Goal: Contribute content: Add original content to the website for others to see

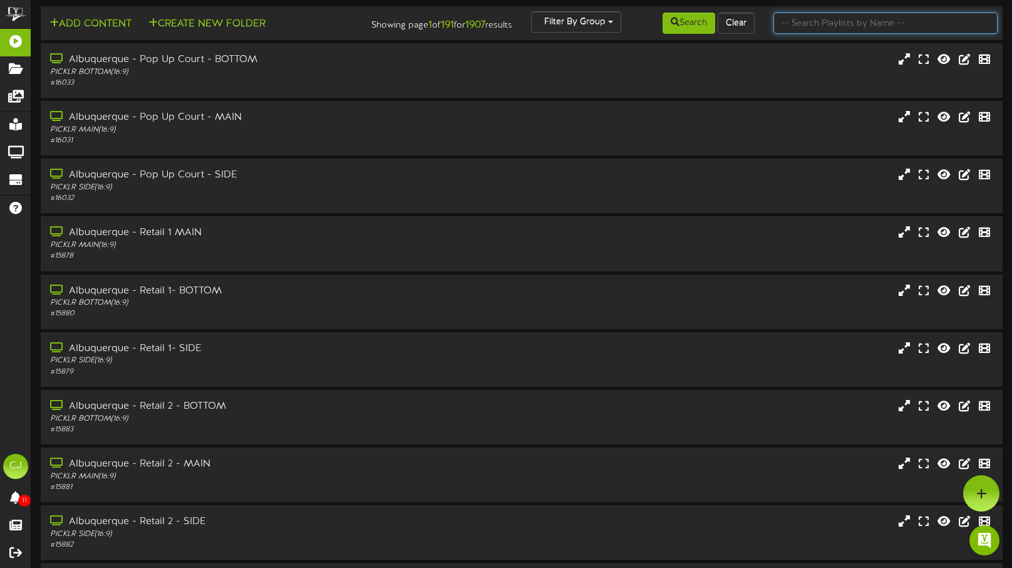
click at [813, 24] on input "text" at bounding box center [886, 23] width 224 height 21
type input "naperville"
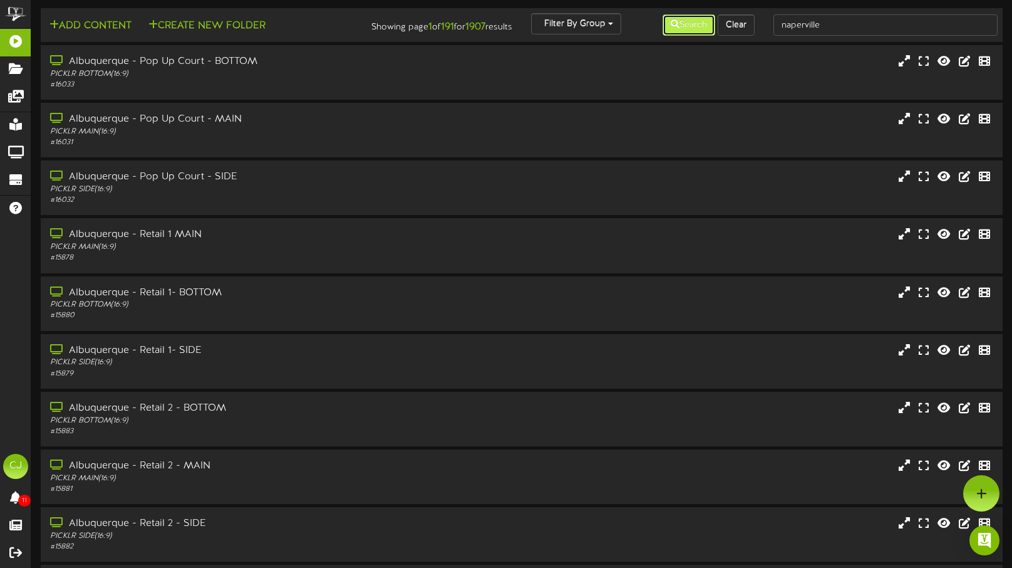
click at [682, 24] on button "Search" at bounding box center [689, 24] width 53 height 21
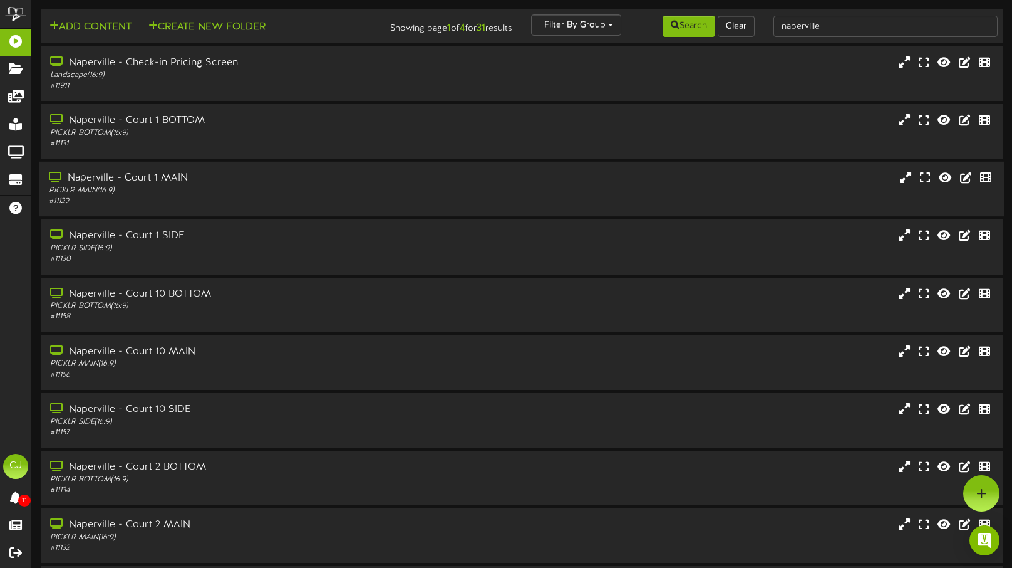
click at [291, 180] on div "Naperville - Court 1 MAIN" at bounding box center [240, 178] width 383 height 14
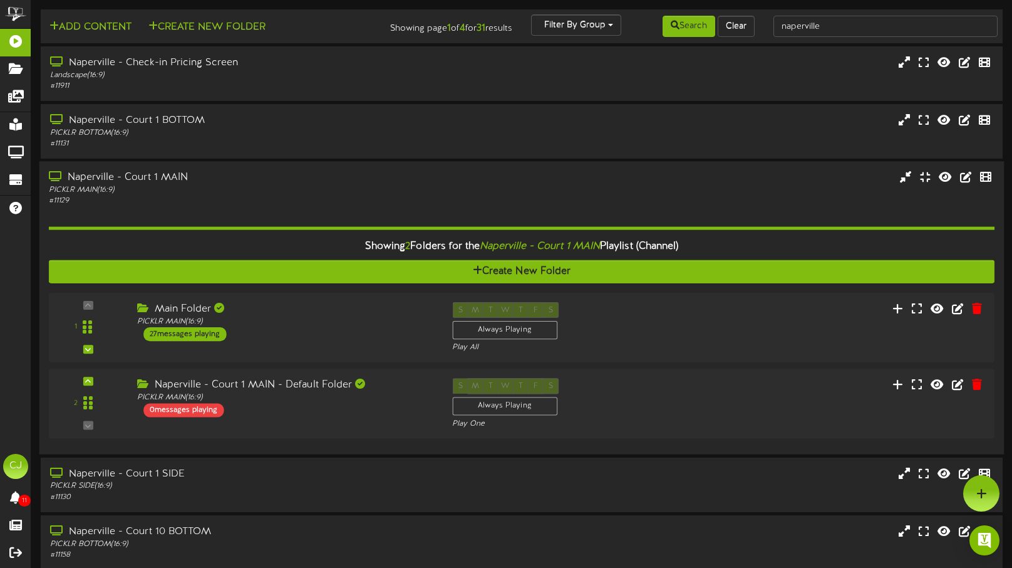
scroll to position [4, 0]
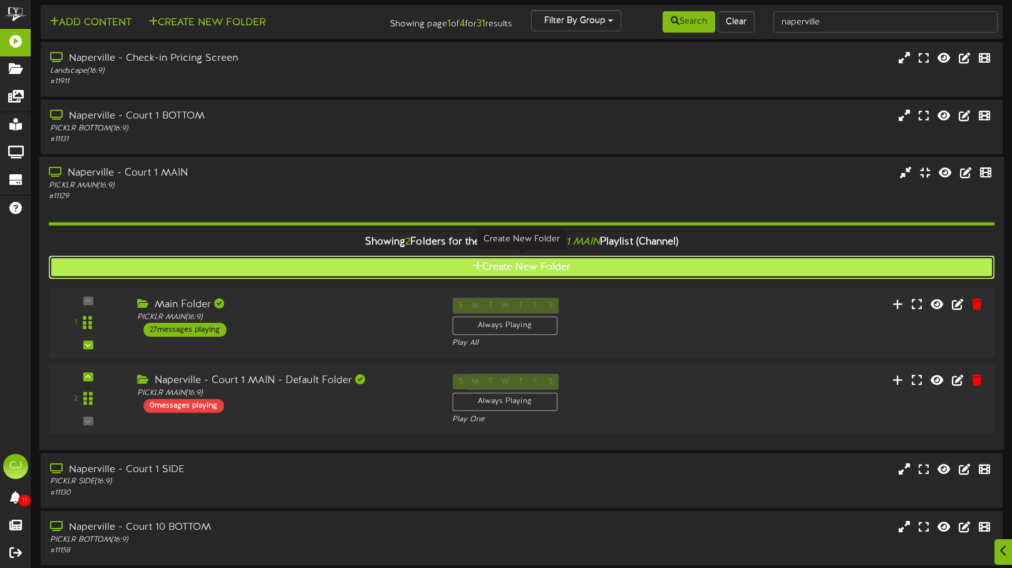
click at [473, 264] on icon at bounding box center [477, 266] width 9 height 10
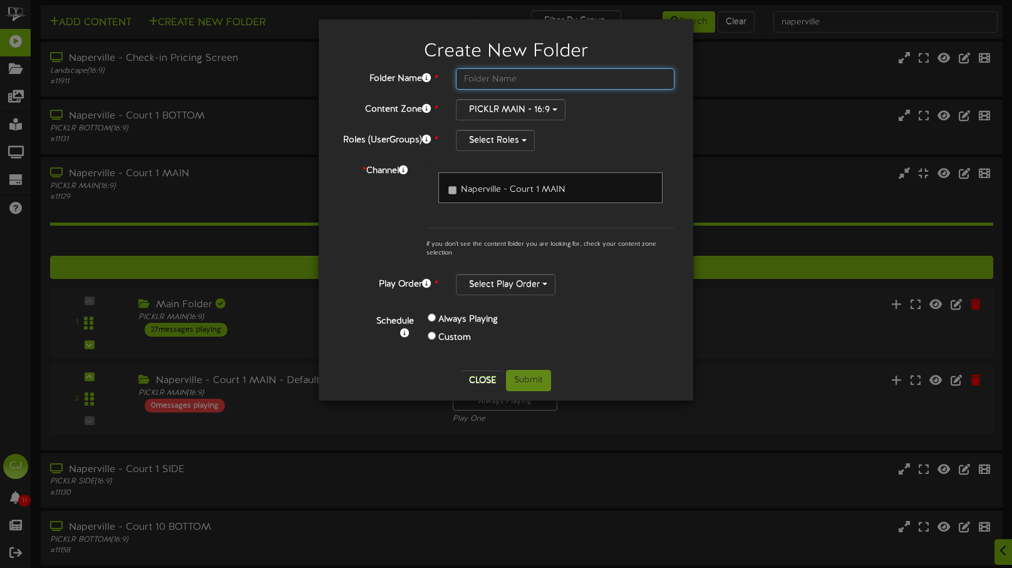
click at [506, 80] on input "text" at bounding box center [565, 78] width 219 height 21
type input "Naperville MAIN"
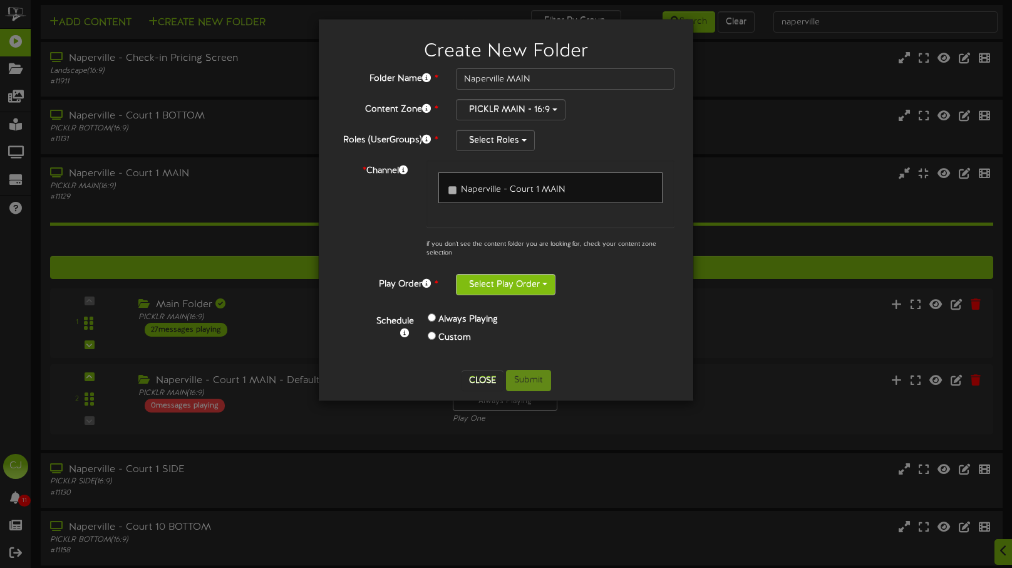
click at [512, 288] on button "Select Play Order" at bounding box center [506, 284] width 100 height 21
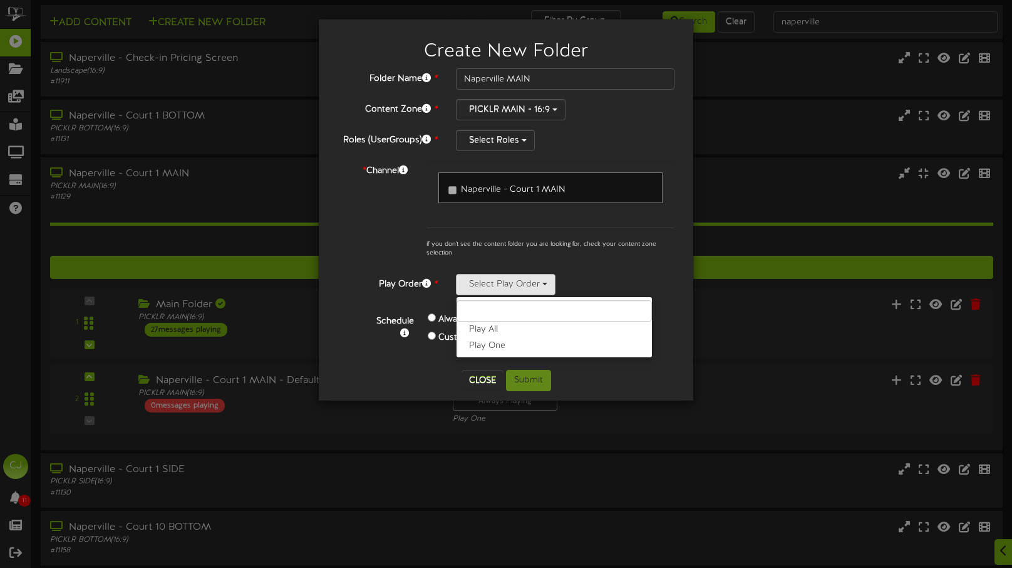
click at [523, 324] on label "Play All" at bounding box center [554, 329] width 195 height 16
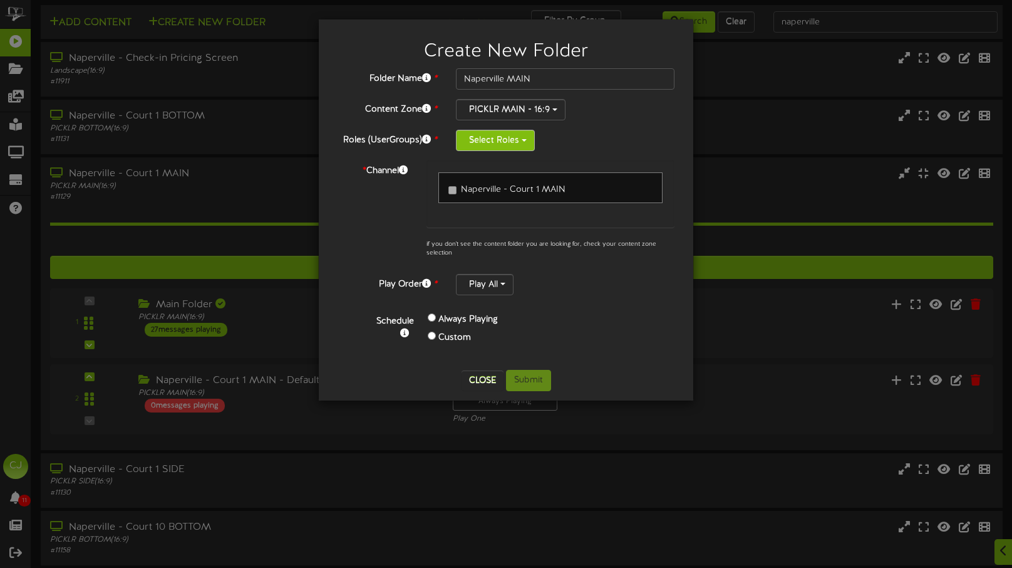
click at [501, 140] on button "Select Roles" at bounding box center [495, 140] width 79 height 21
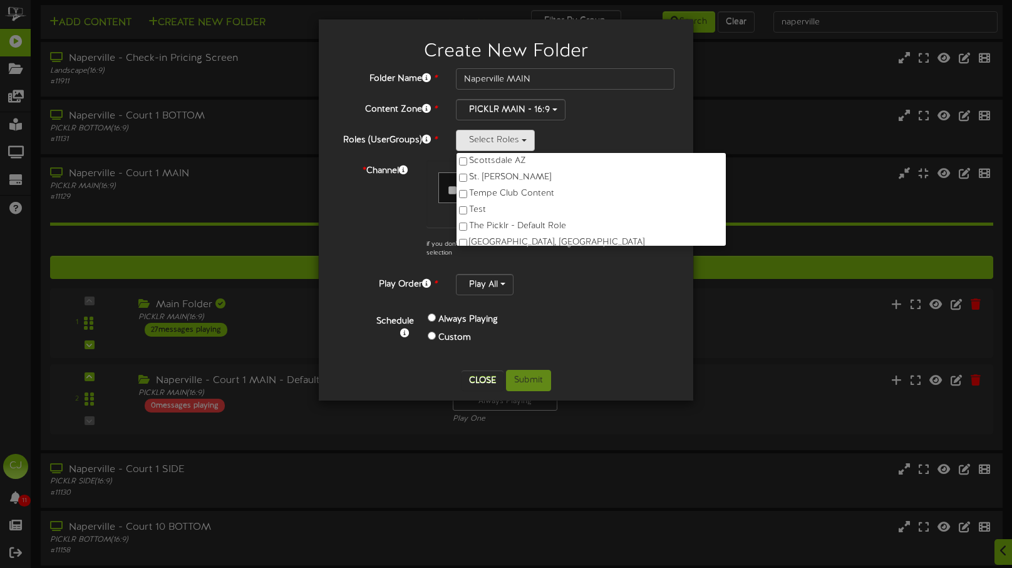
scroll to position [719, 0]
click at [511, 210] on label "The Picklr - Default Role" at bounding box center [591, 216] width 269 height 16
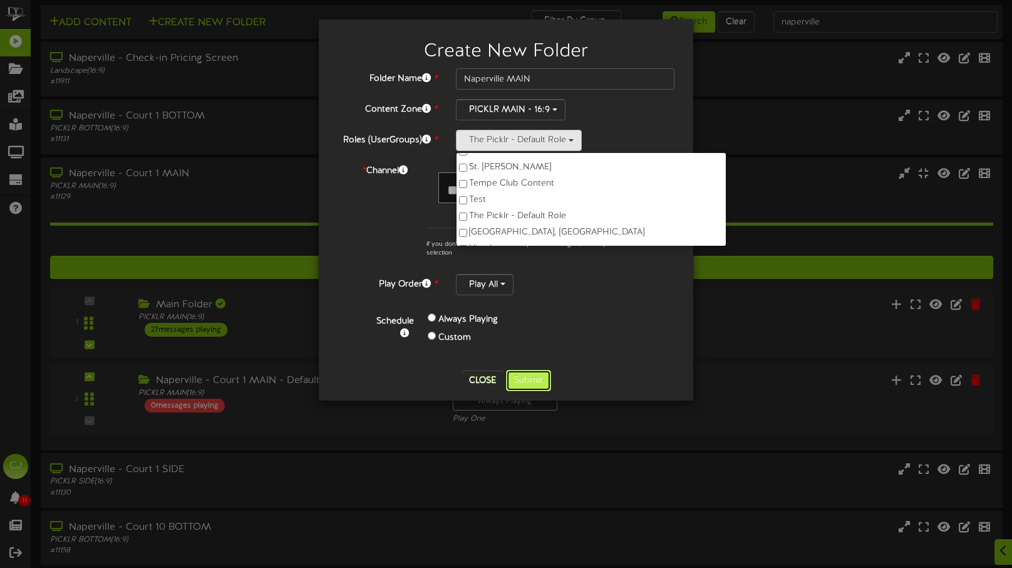
click at [524, 386] on button "Submit" at bounding box center [528, 380] width 45 height 21
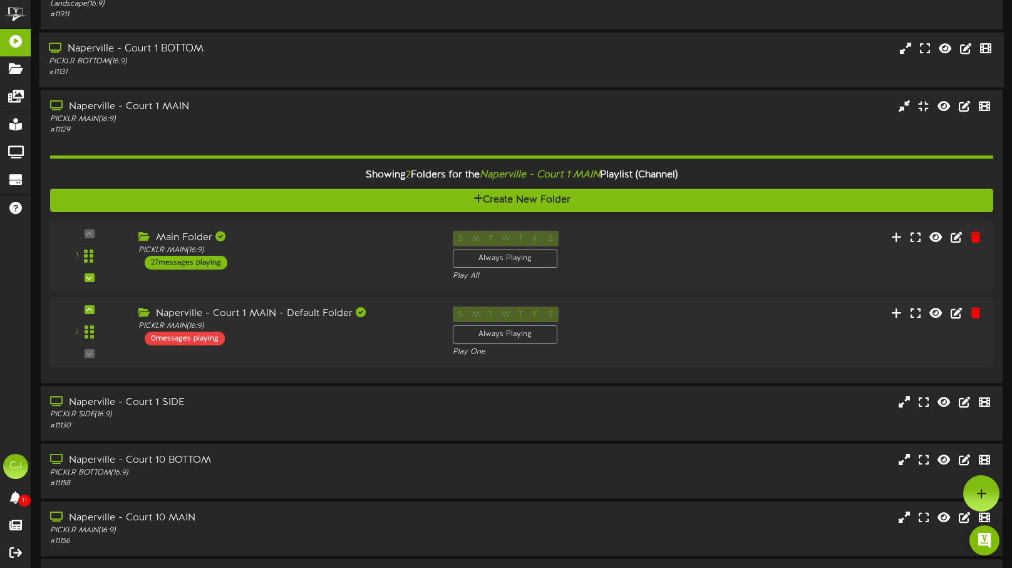
scroll to position [0, 0]
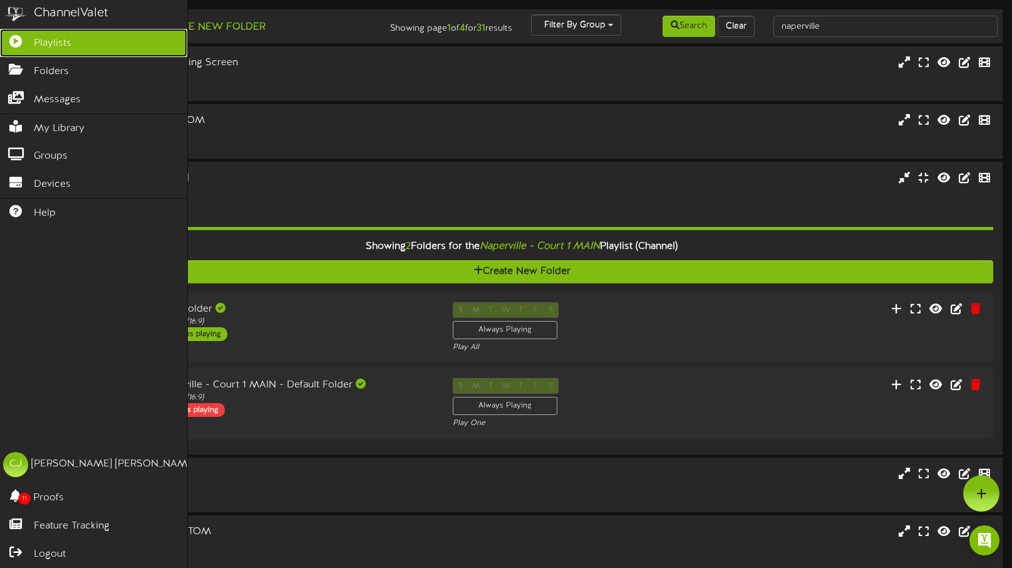
click at [25, 39] on icon at bounding box center [15, 39] width 31 height 9
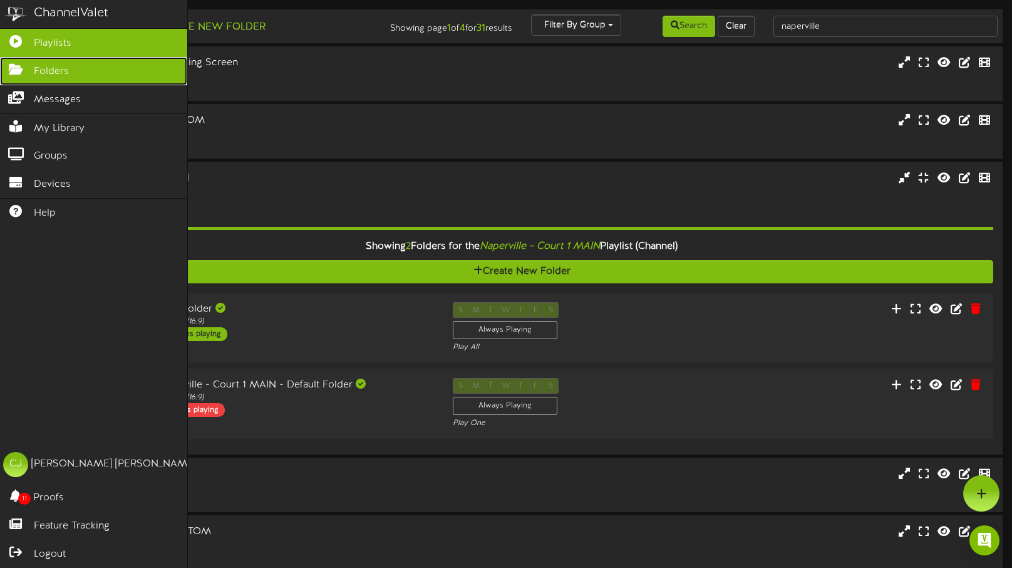
click at [78, 62] on link "Folders" at bounding box center [93, 71] width 187 height 28
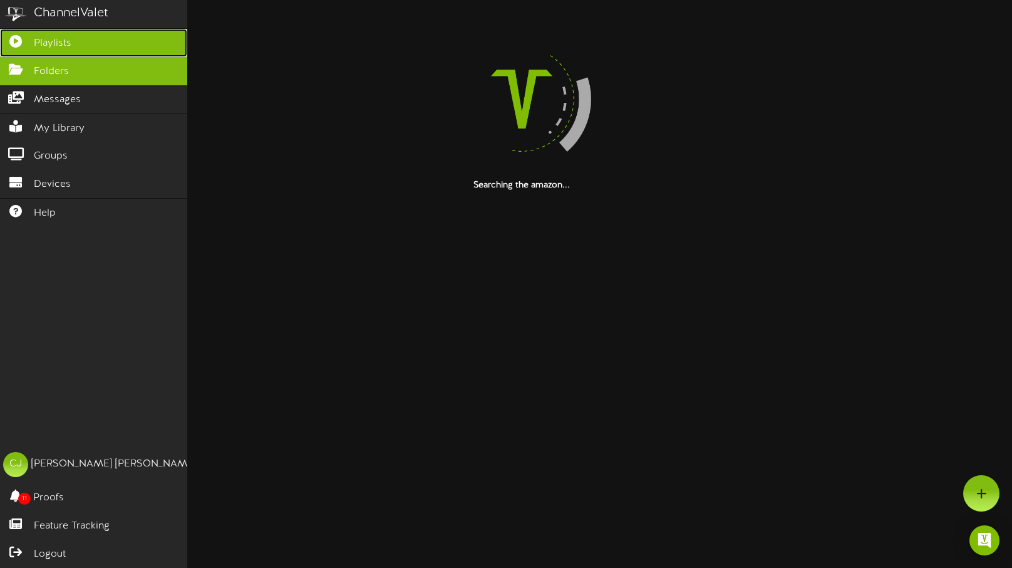
click at [90, 43] on link "Playlists" at bounding box center [93, 43] width 187 height 28
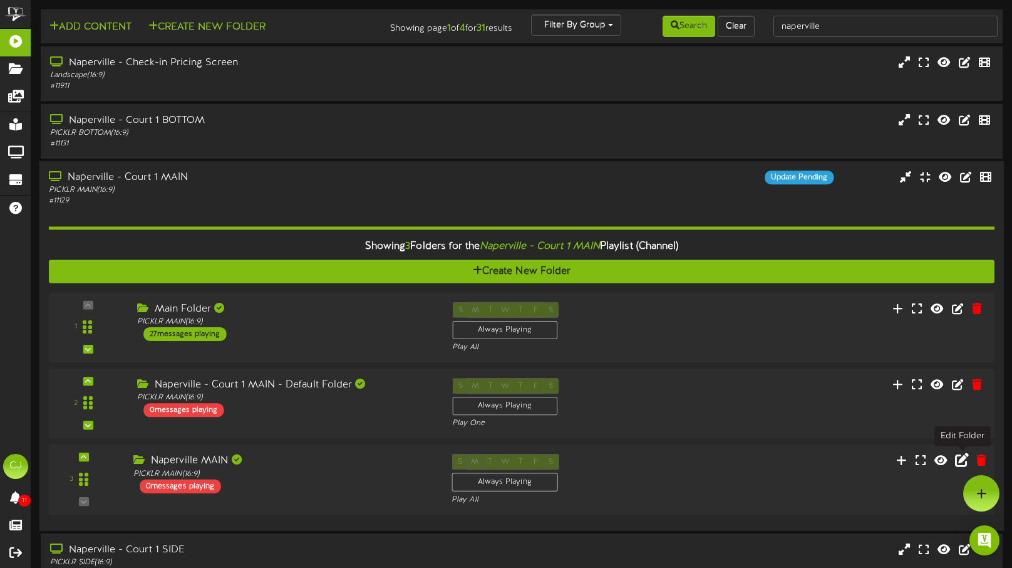
click at [959, 460] on icon at bounding box center [962, 460] width 14 height 14
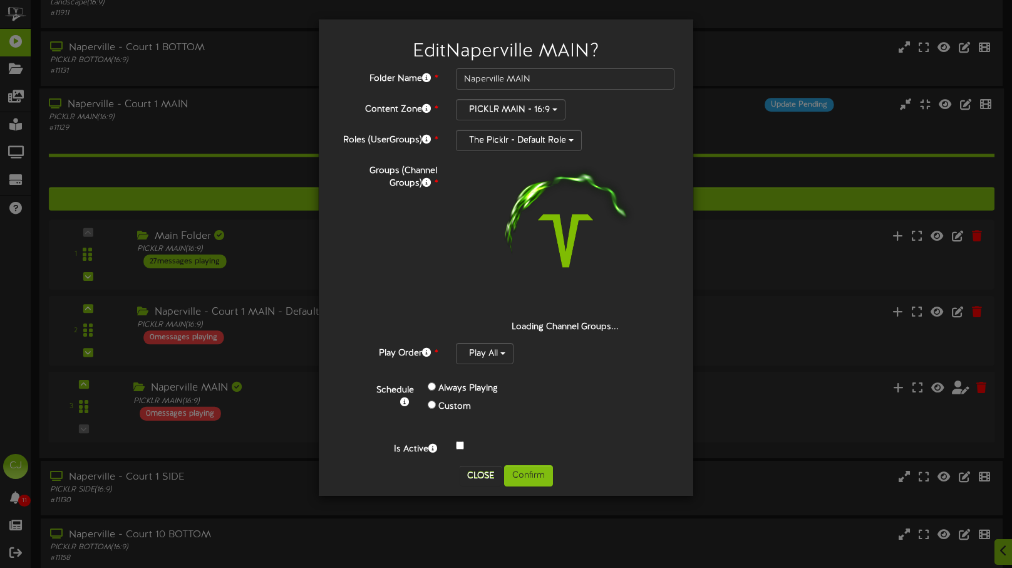
scroll to position [73, 0]
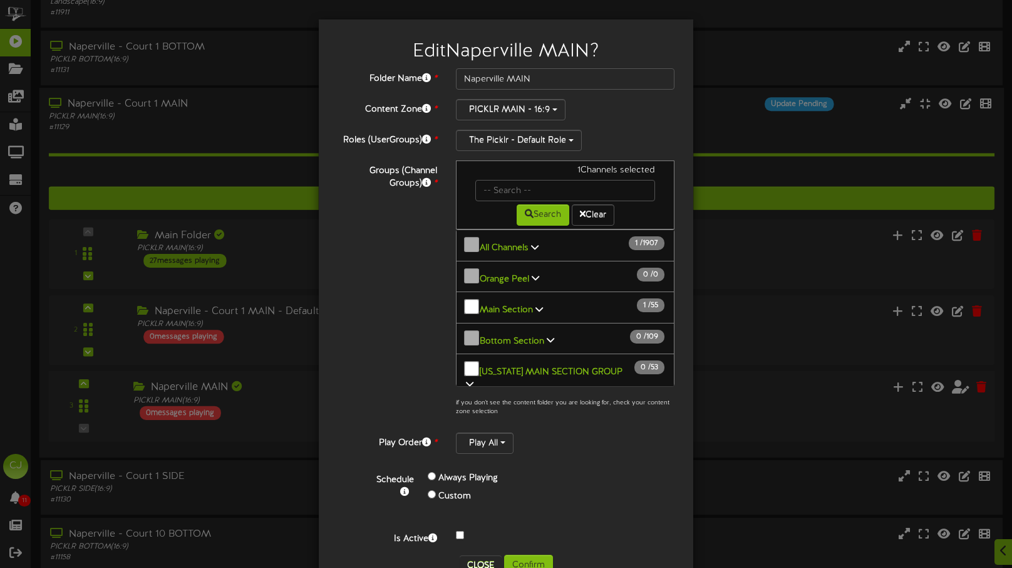
drag, startPoint x: 531, startPoint y: 243, endPoint x: 494, endPoint y: 321, distance: 86.6
click at [531, 243] on icon at bounding box center [535, 246] width 8 height 9
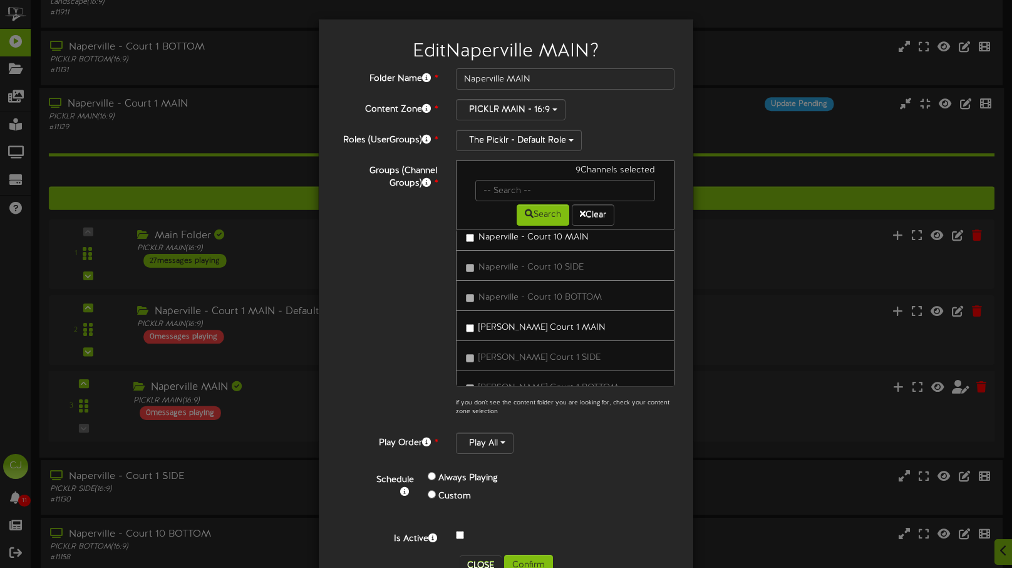
scroll to position [7829, 0]
click at [527, 557] on button "Confirm" at bounding box center [528, 564] width 49 height 21
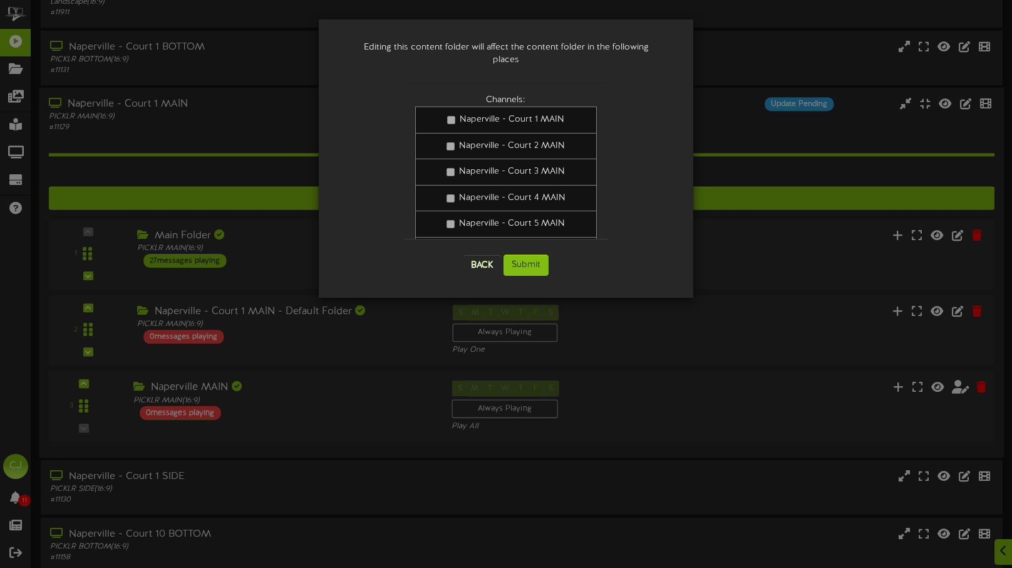
scroll to position [88, 0]
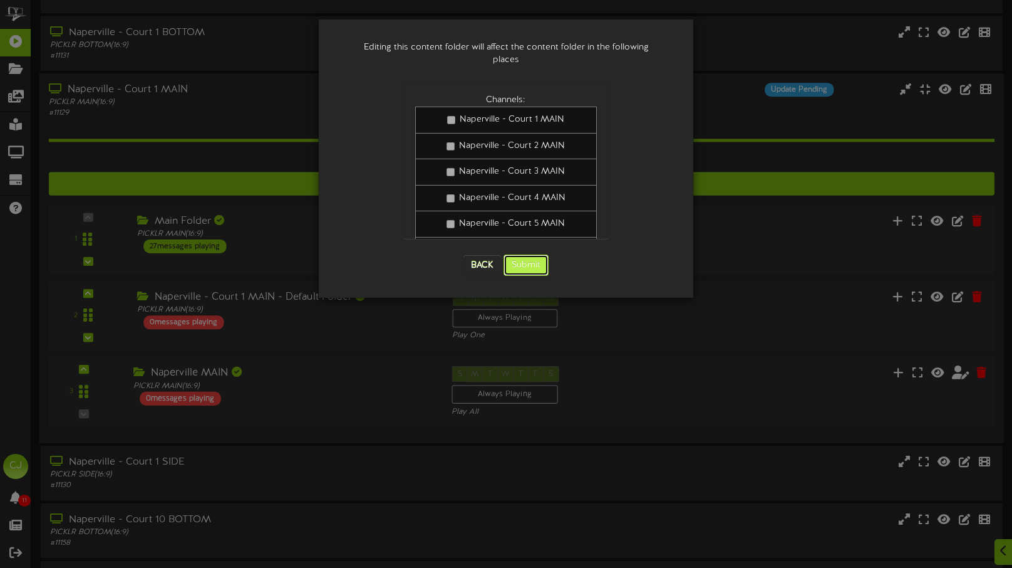
click at [533, 255] on button "Submit" at bounding box center [526, 264] width 45 height 21
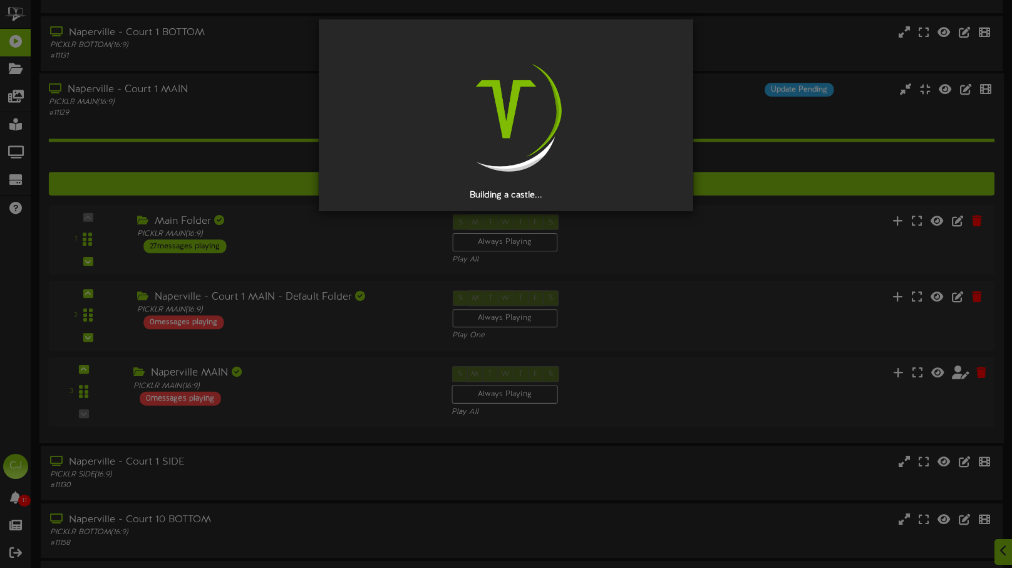
scroll to position [0, 0]
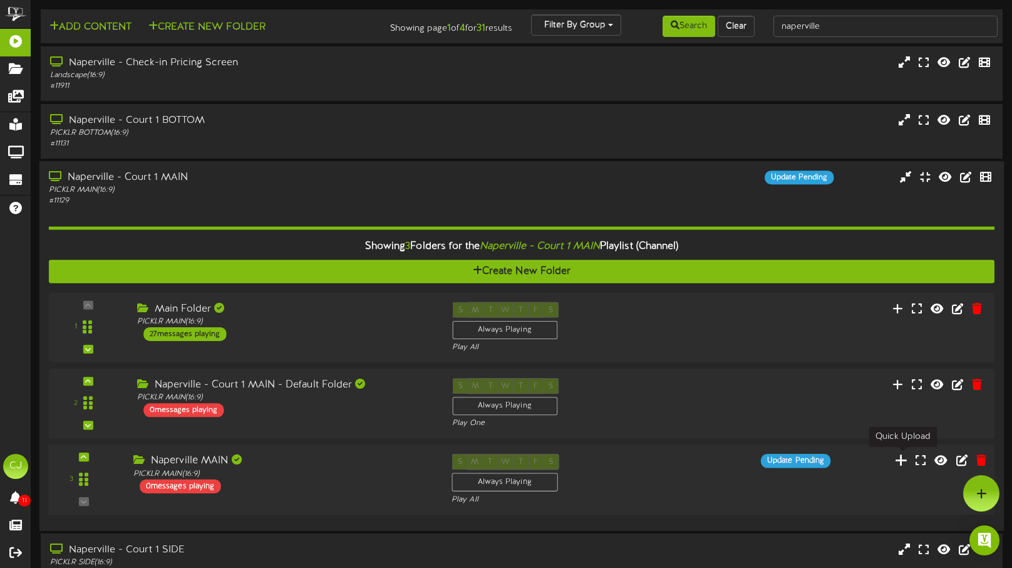
click at [903, 462] on icon at bounding box center [901, 460] width 13 height 14
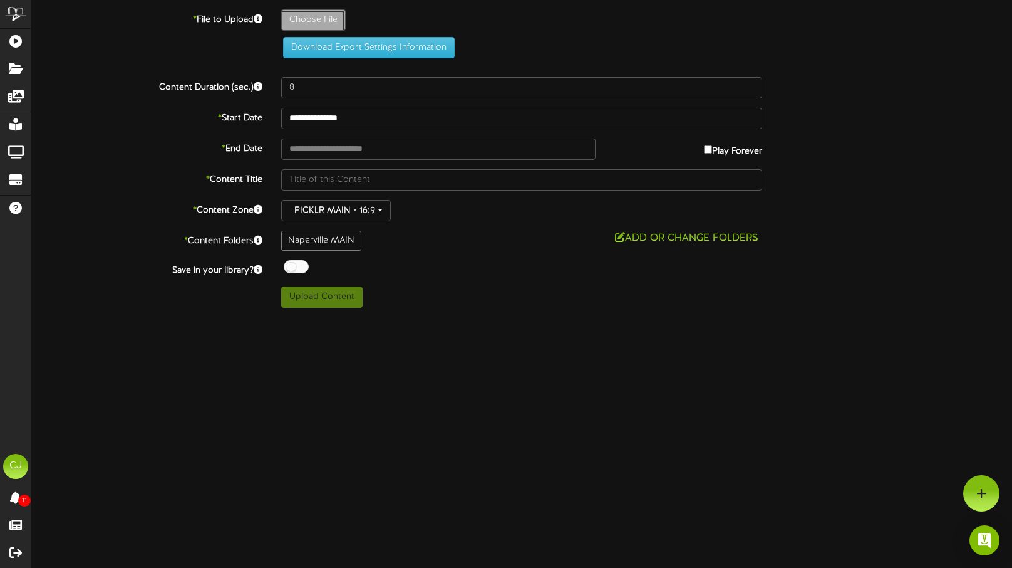
type input "**********"
type input "HS_3840x2160_EvergreenCampaign_2025_Northbrook_NoAudio1"
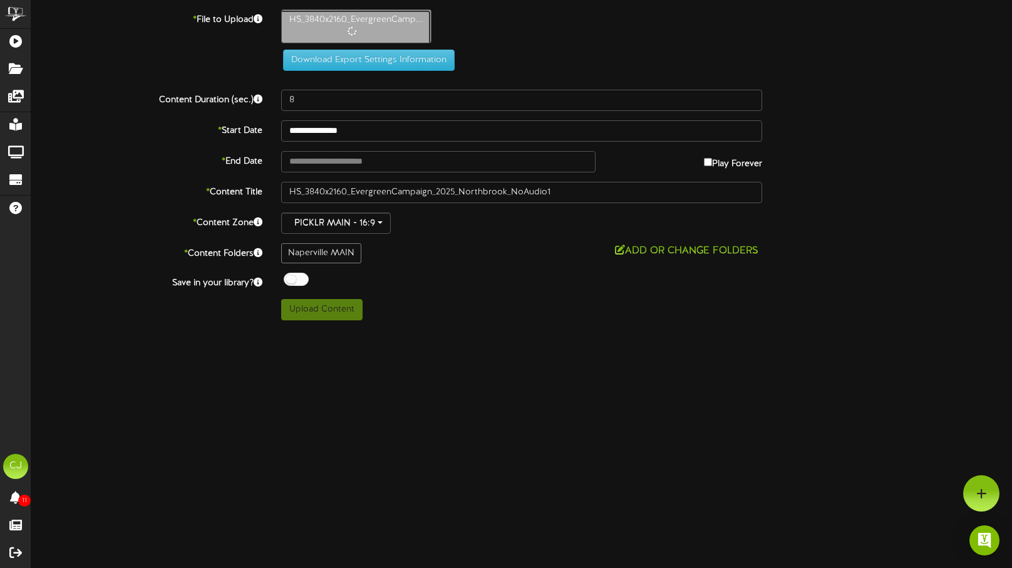
type input "30"
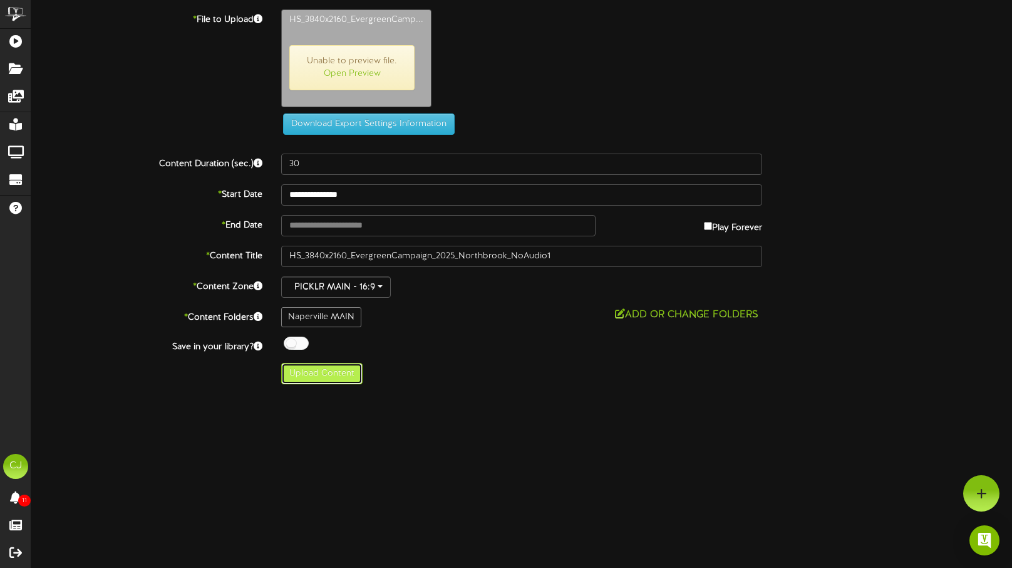
click at [315, 375] on button "Upload Content" at bounding box center [321, 373] width 81 height 21
type input "**********"
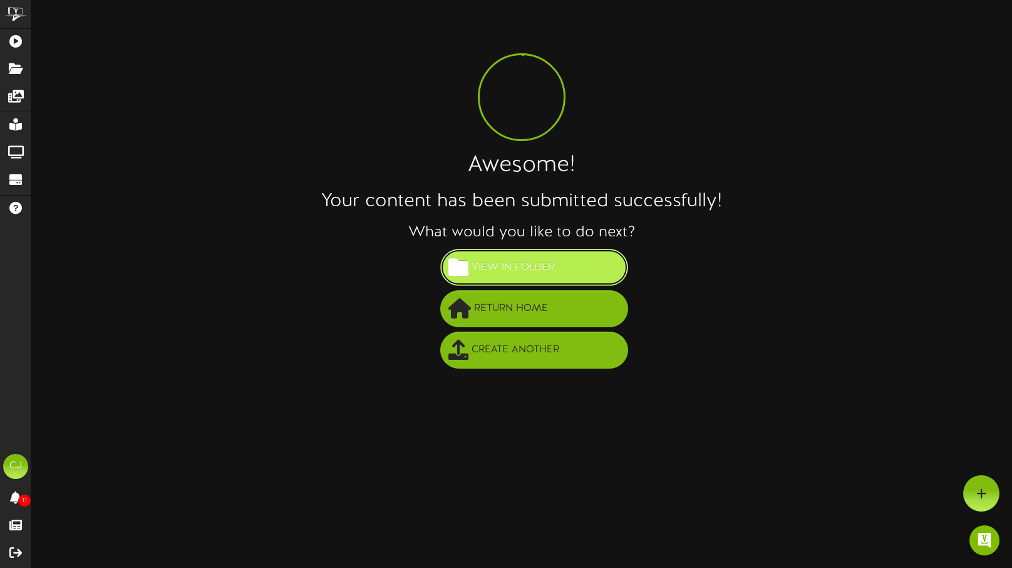
click at [489, 272] on span "View in Folder" at bounding box center [513, 267] width 89 height 21
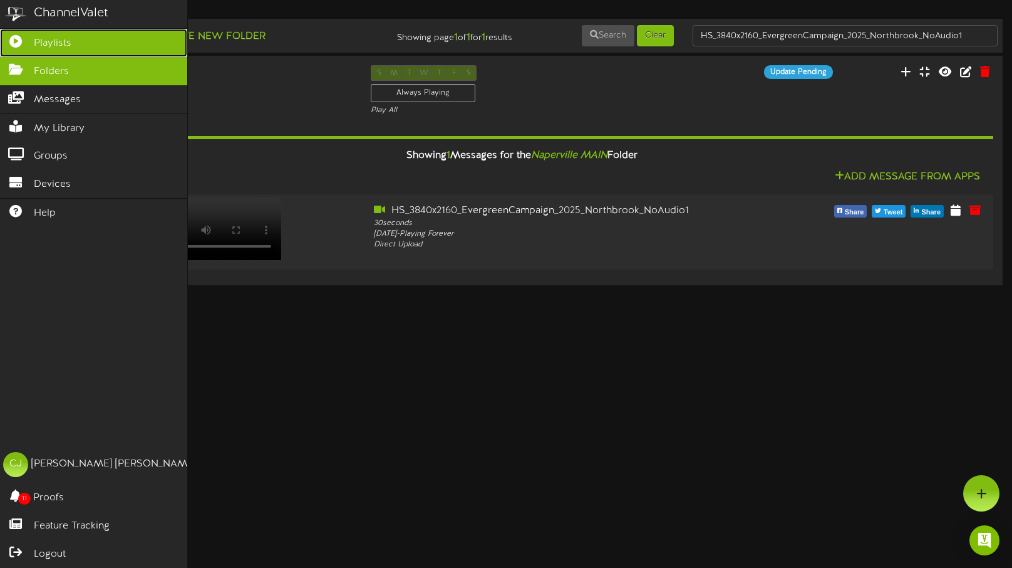
click at [74, 44] on link "Playlists" at bounding box center [93, 43] width 187 height 28
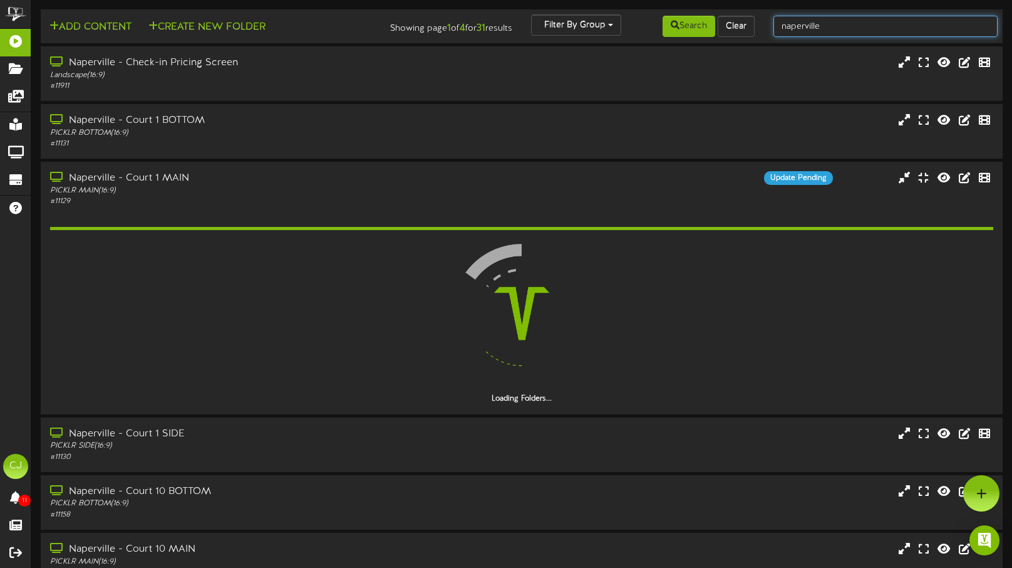
click at [821, 22] on input "naperville" at bounding box center [886, 26] width 224 height 21
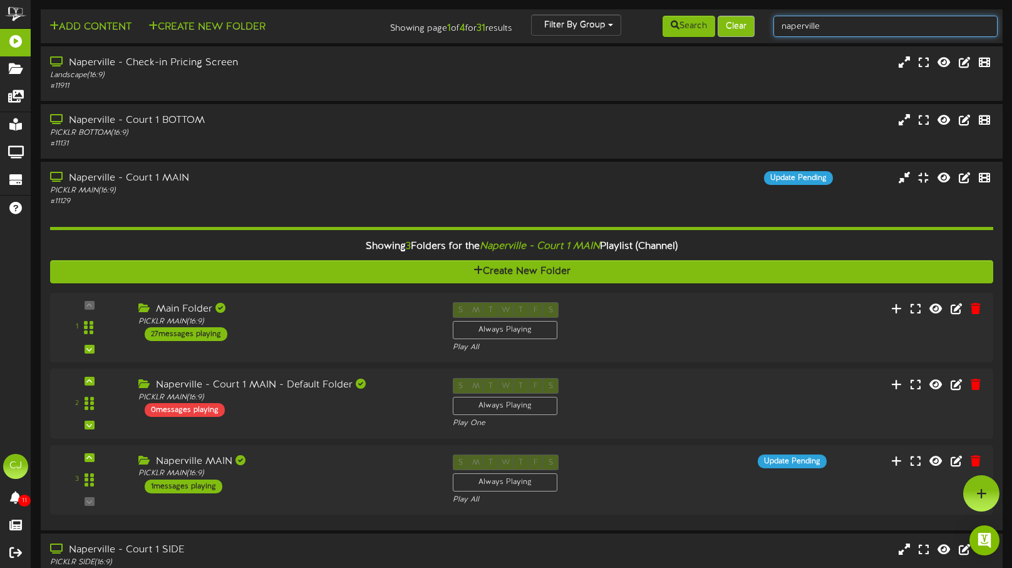
drag, startPoint x: 817, startPoint y: 24, endPoint x: 740, endPoint y: 20, distance: 77.1
click at [740, 20] on div "Add Content Create New Folder Showing page 1 of 4 for 31 results Filter By Grou…" at bounding box center [521, 26] width 971 height 24
type input "[GEOGRAPHIC_DATA]]"
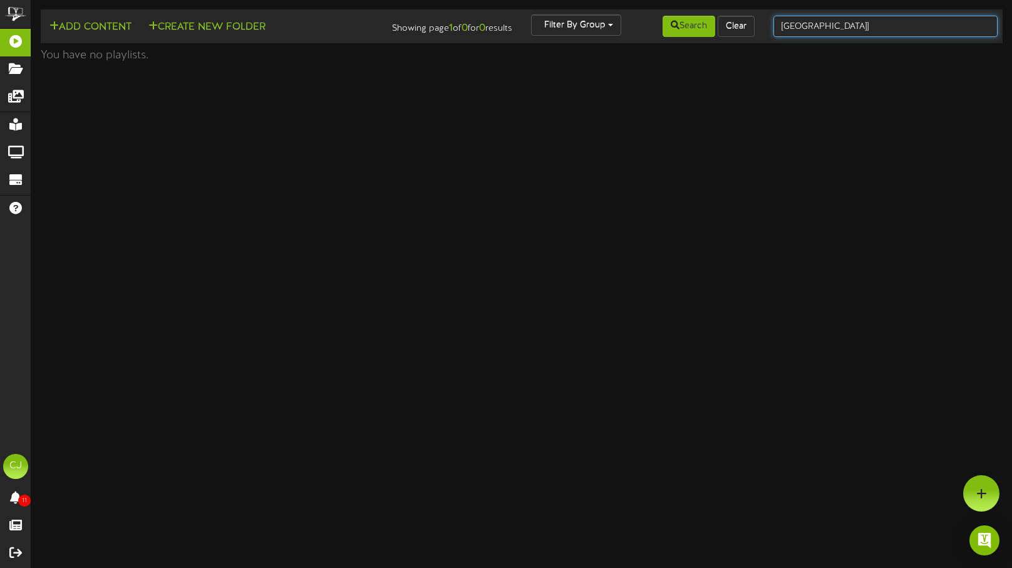
click at [838, 28] on input "[GEOGRAPHIC_DATA]]" at bounding box center [886, 26] width 224 height 21
type input "[GEOGRAPHIC_DATA]"
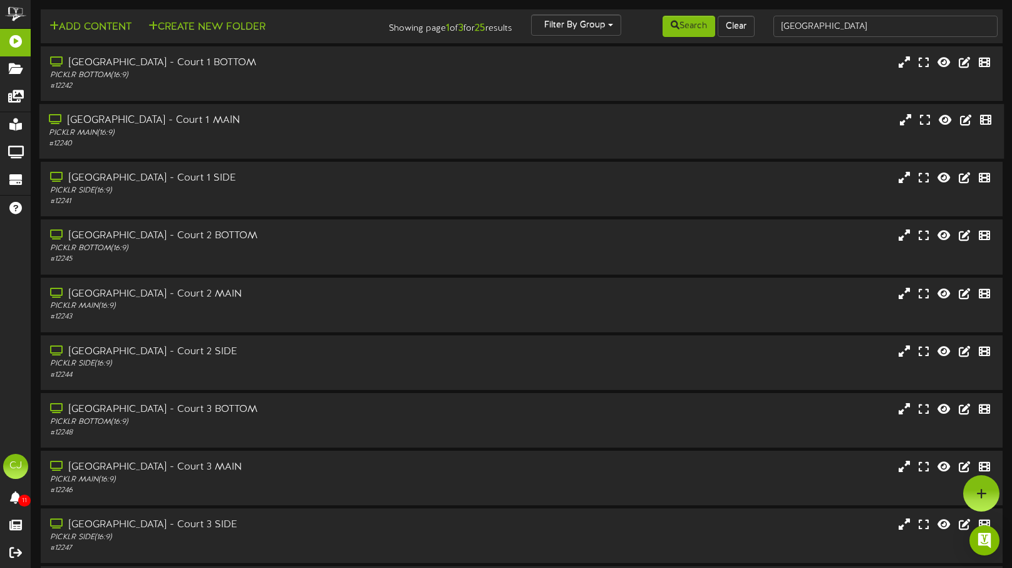
click at [235, 142] on div "# 12240" at bounding box center [240, 143] width 383 height 11
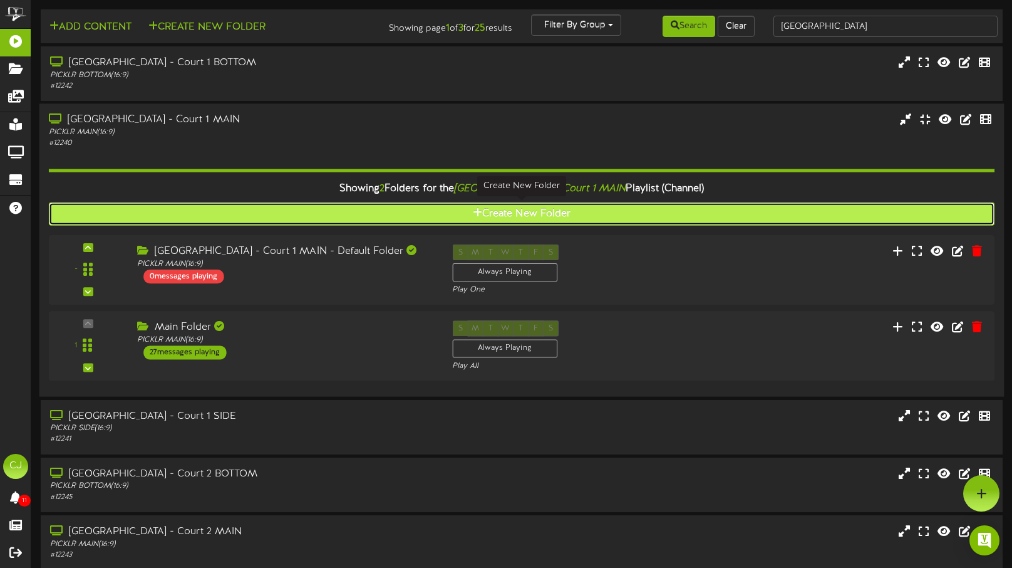
click at [476, 209] on icon at bounding box center [477, 212] width 9 height 10
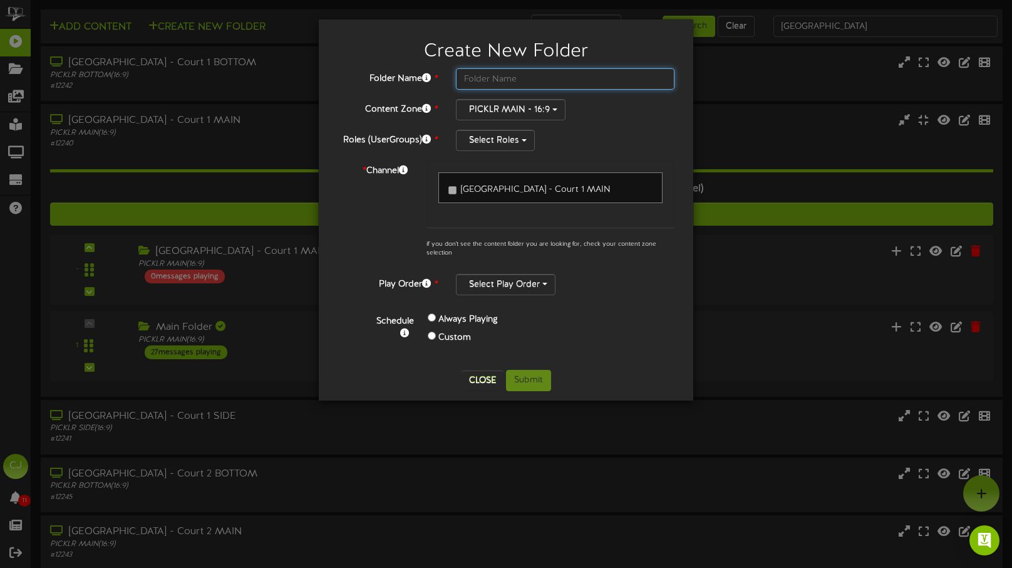
click at [516, 73] on input "text" at bounding box center [565, 78] width 219 height 21
type input "[GEOGRAPHIC_DATA]"
click at [509, 141] on button "Select Roles" at bounding box center [495, 140] width 79 height 21
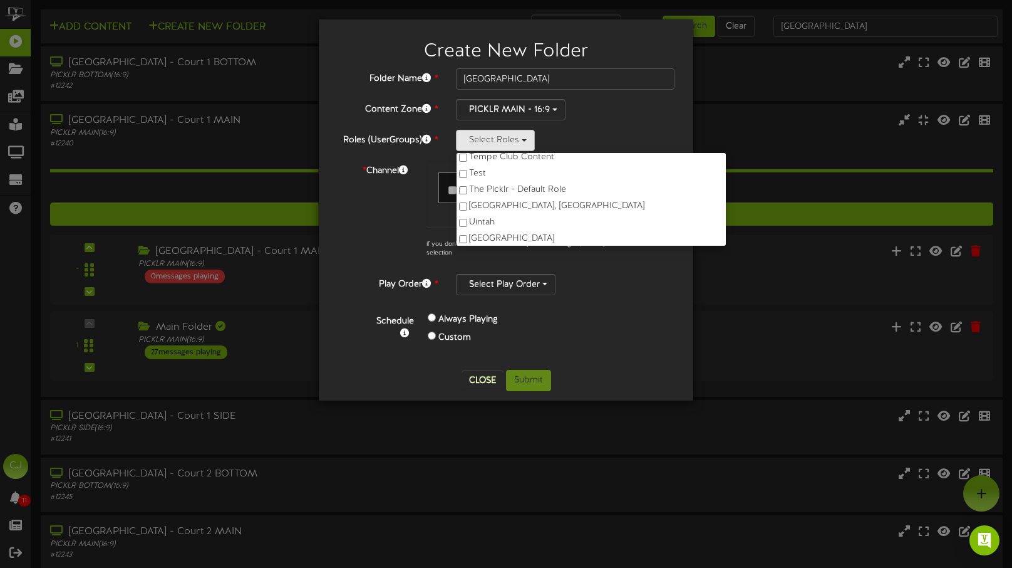
scroll to position [736, 0]
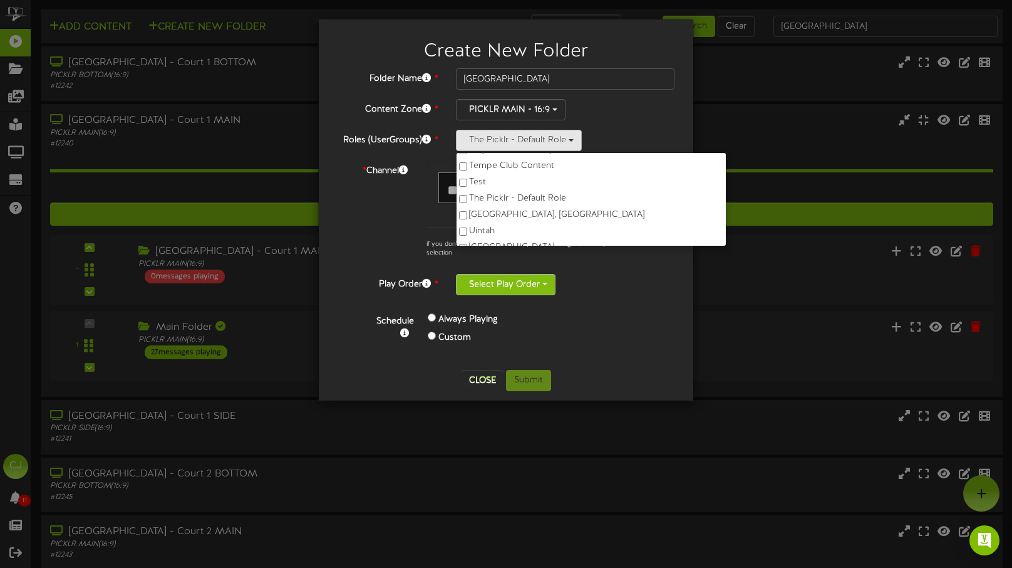
click at [549, 284] on button "Select Play Order" at bounding box center [506, 284] width 100 height 21
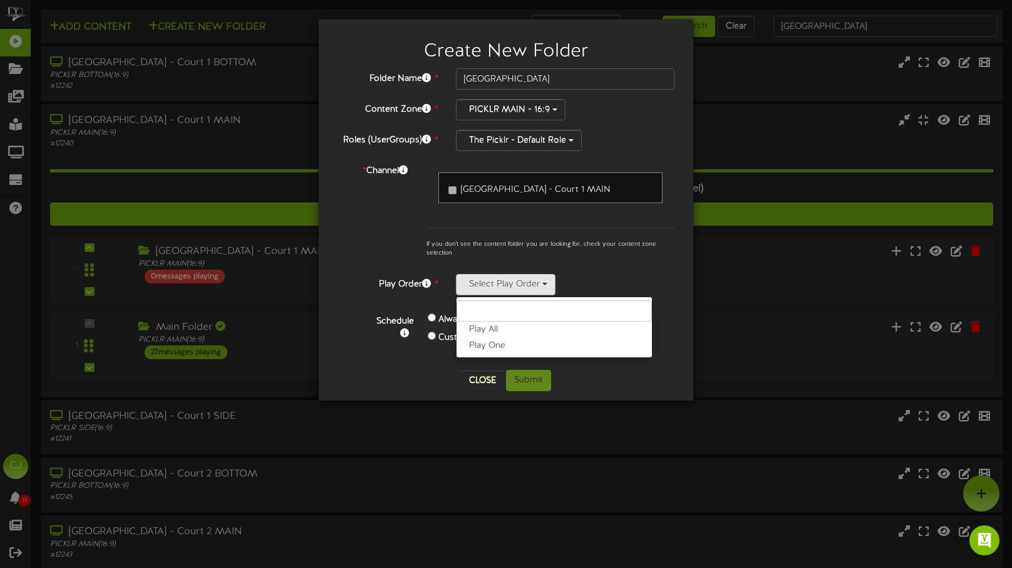
click at [509, 326] on label "Play All" at bounding box center [554, 329] width 195 height 16
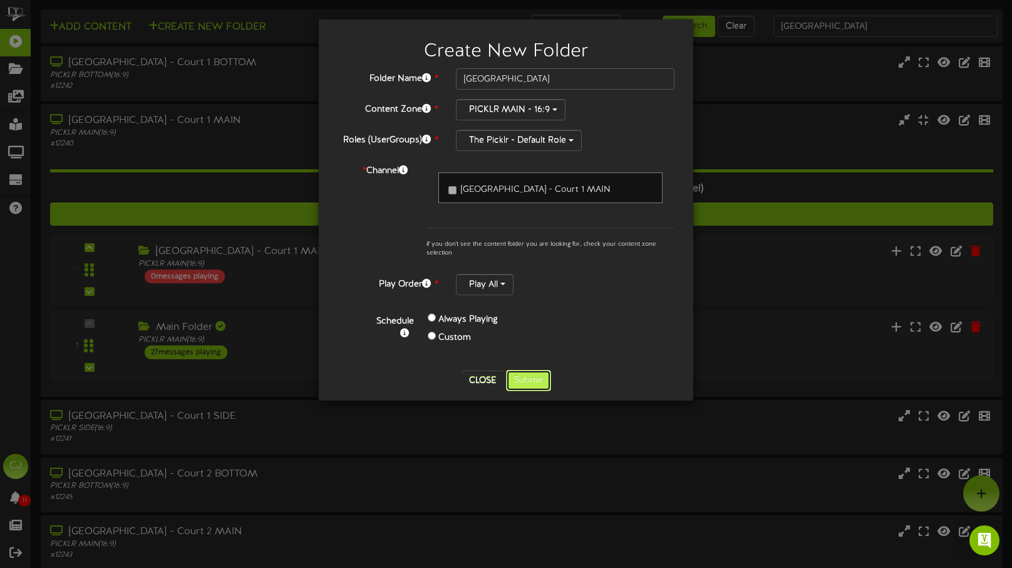
click at [536, 383] on button "Submit" at bounding box center [528, 380] width 45 height 21
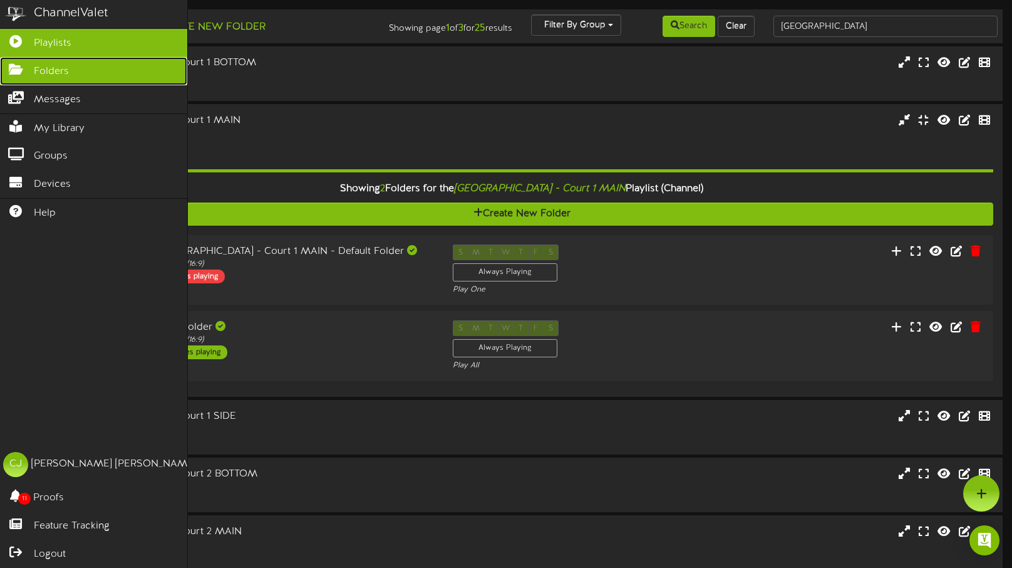
click at [24, 64] on icon at bounding box center [15, 67] width 31 height 9
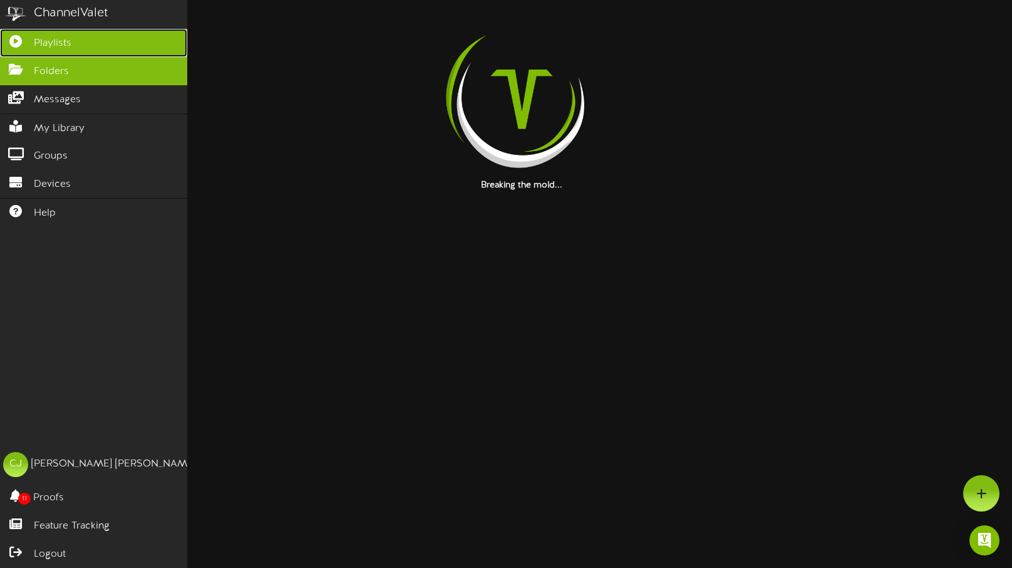
click at [72, 39] on link "Playlists" at bounding box center [93, 43] width 187 height 28
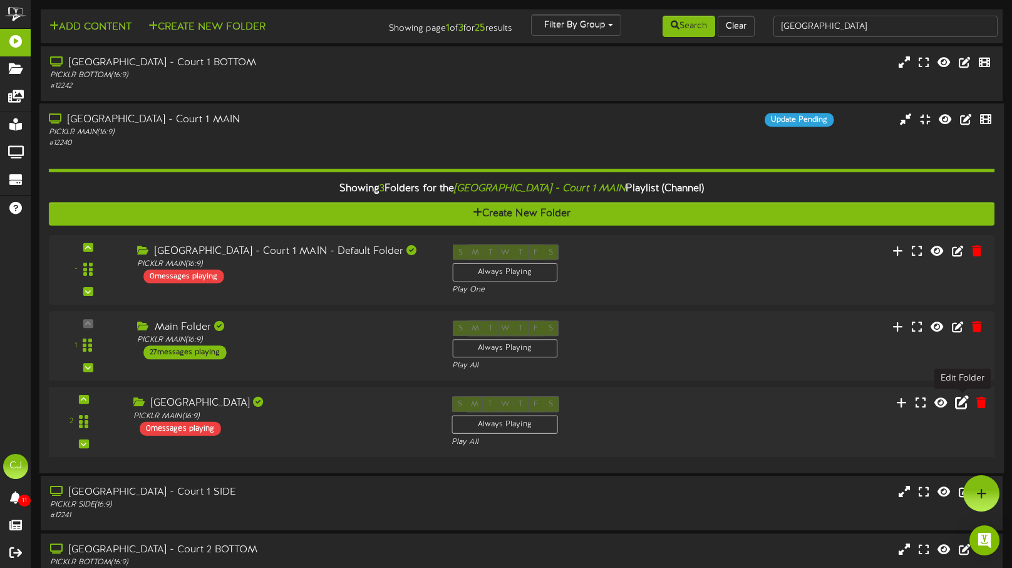
click at [963, 401] on icon at bounding box center [962, 402] width 14 height 14
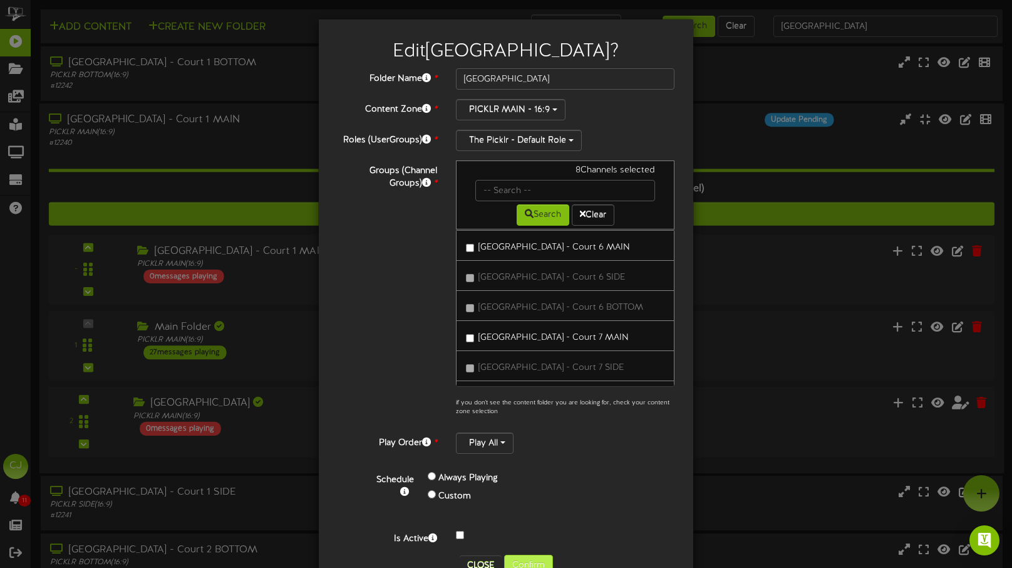
scroll to position [11782, 0]
click at [536, 564] on button "Confirm" at bounding box center [528, 564] width 49 height 21
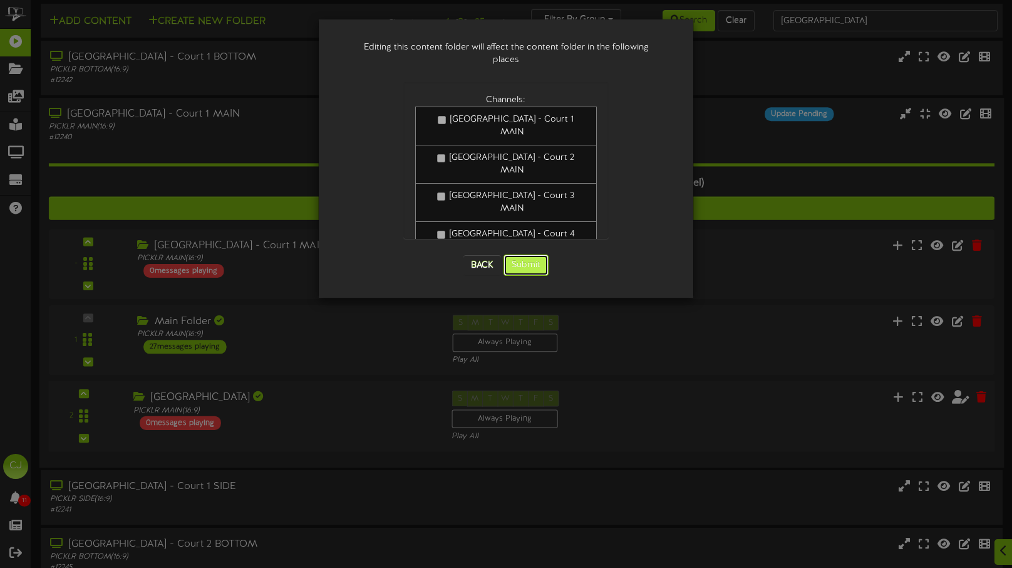
scroll to position [7, 0]
click at [528, 254] on button "Submit" at bounding box center [526, 264] width 45 height 21
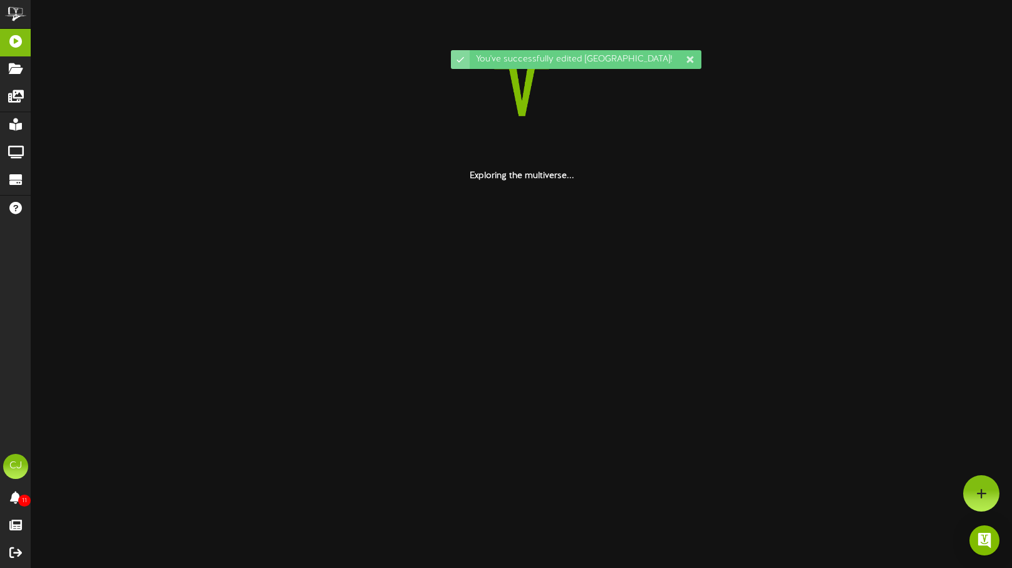
scroll to position [0, 0]
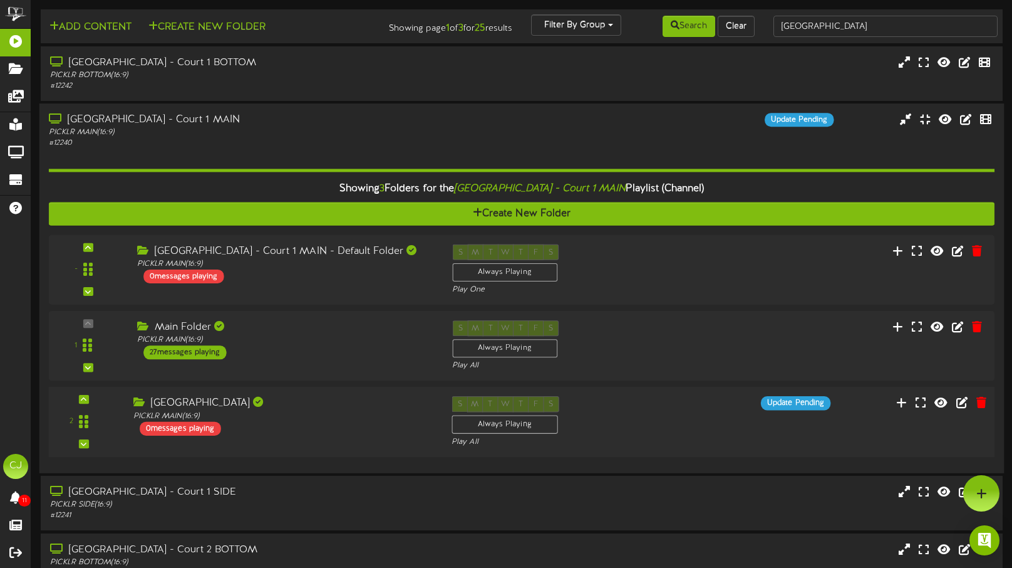
click at [728, 409] on div "Update Pending" at bounding box center [760, 404] width 159 height 14
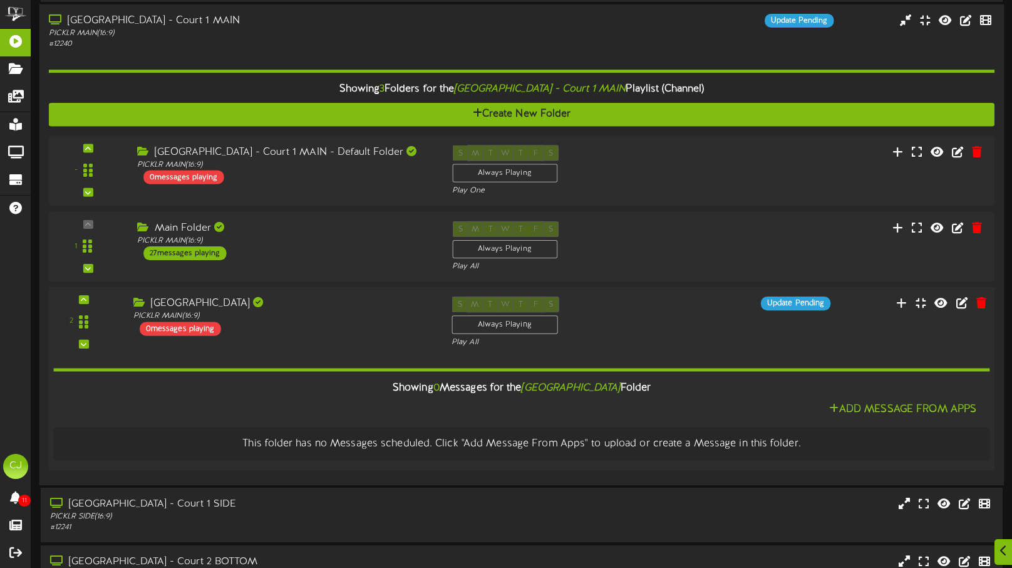
scroll to position [103, 0]
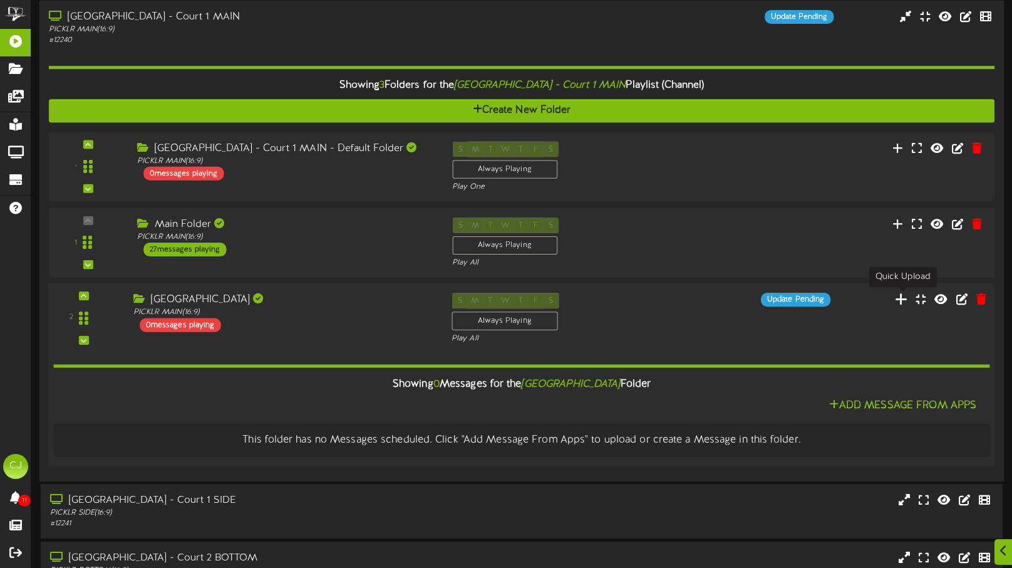
click at [905, 296] on icon at bounding box center [901, 299] width 13 height 14
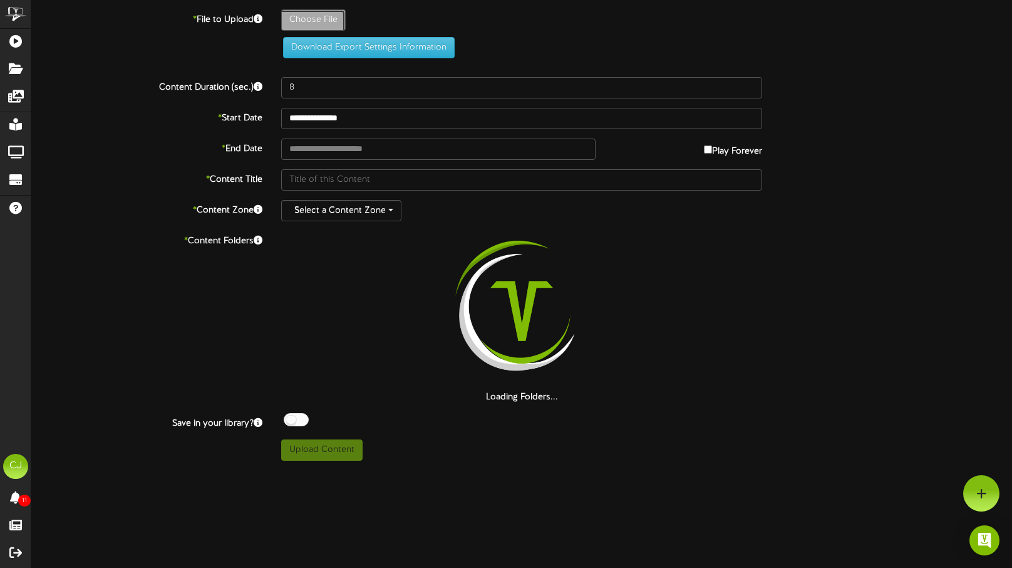
type input "**********"
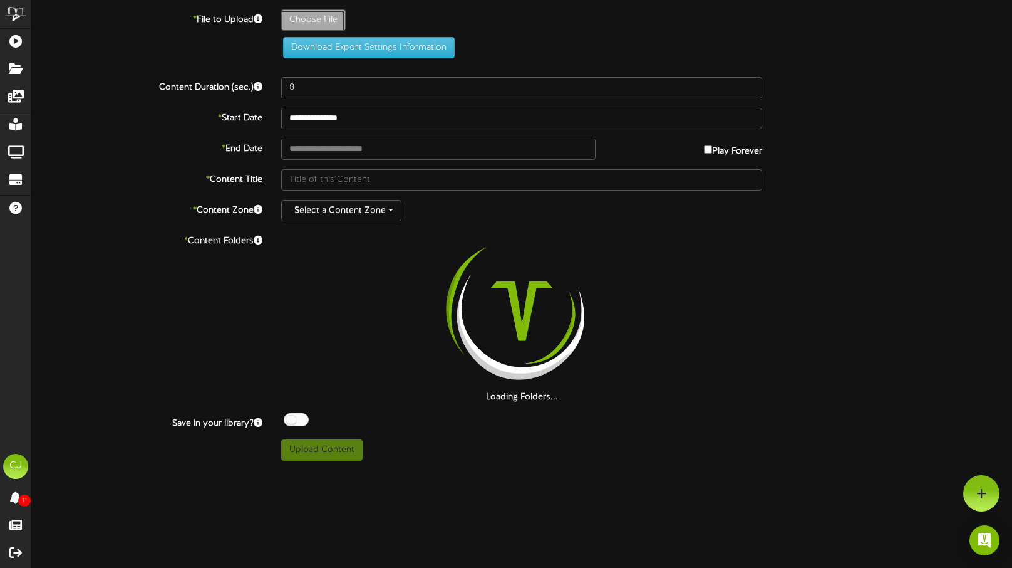
type input "HS_3840x2160_EvergreenCampaign_2025_Northbrook_NoAudio1"
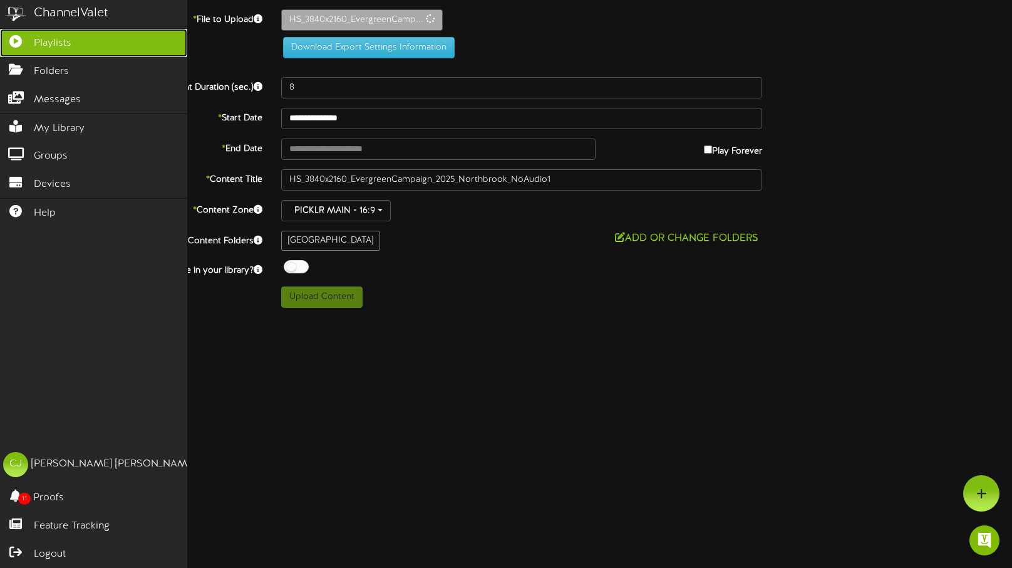
click at [59, 47] on span "Playlists" at bounding box center [53, 43] width 38 height 14
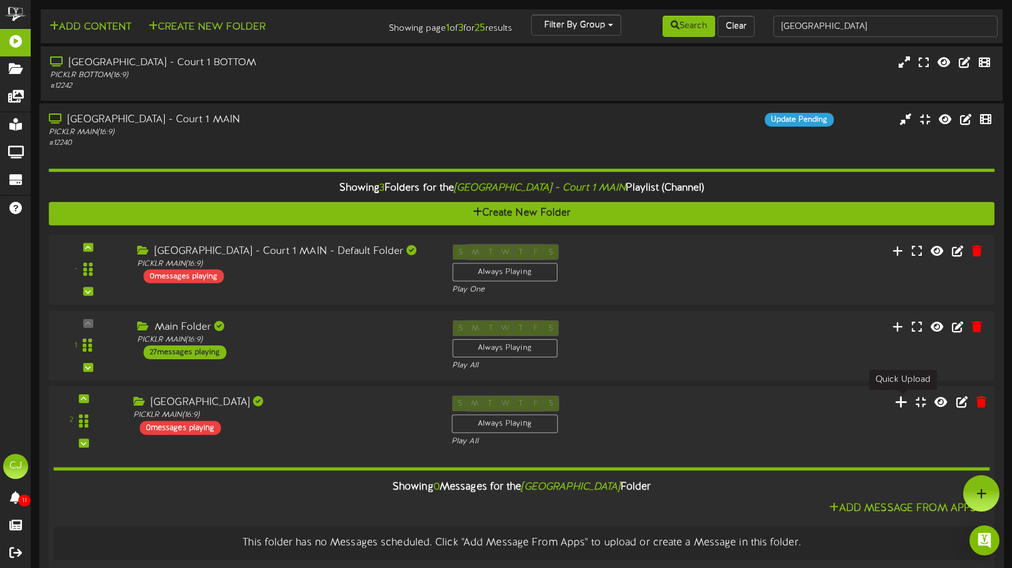
click at [902, 400] on icon at bounding box center [901, 402] width 13 height 14
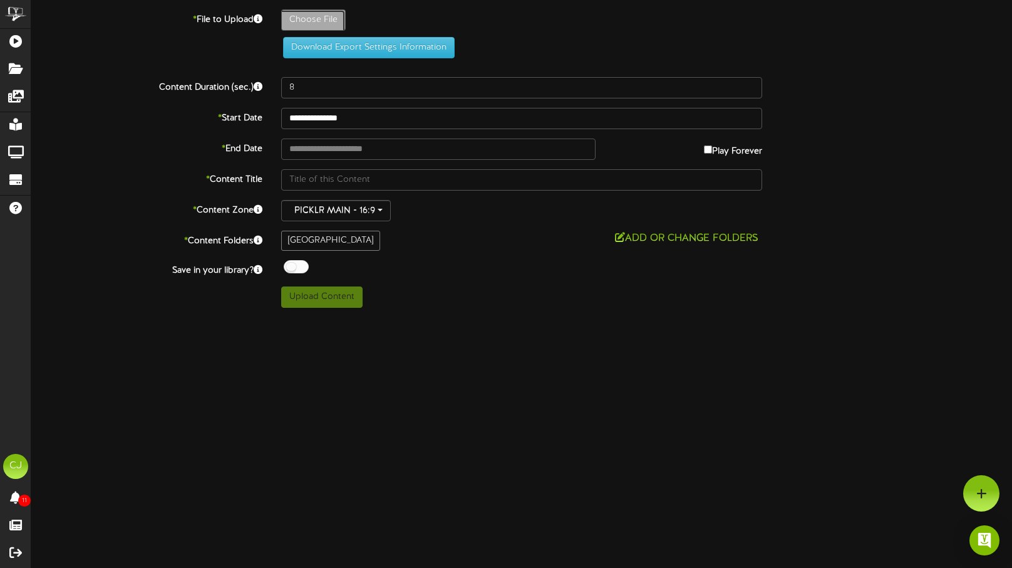
type input "**********"
type input "HS_3840x2160_EvergreenCampaign_2025_Northbrook_NoAudio1"
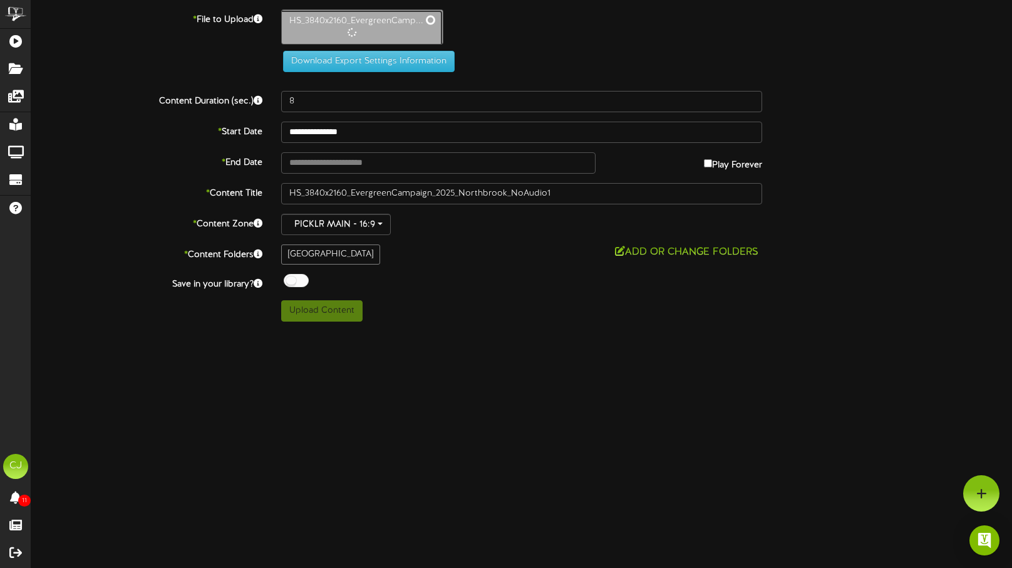
type input "30"
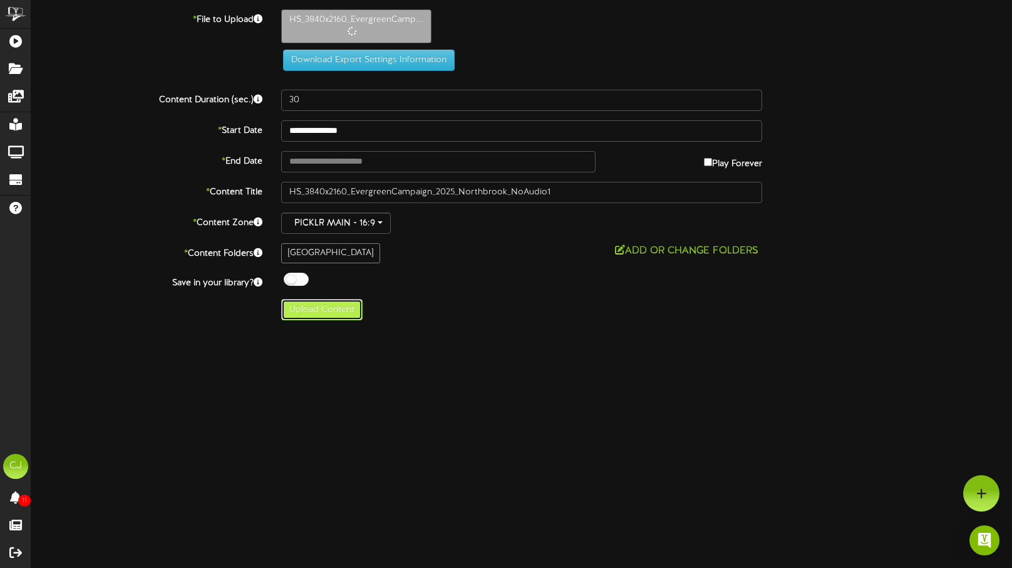
click at [324, 309] on button "Upload Content" at bounding box center [321, 309] width 81 height 21
type input "**********"
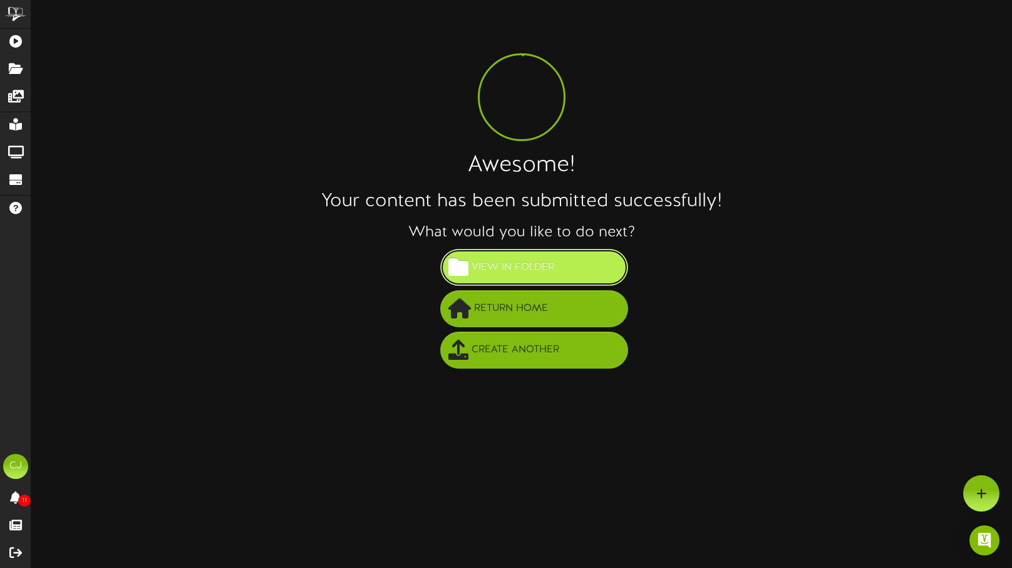
click at [536, 269] on span "View in Folder" at bounding box center [513, 267] width 89 height 21
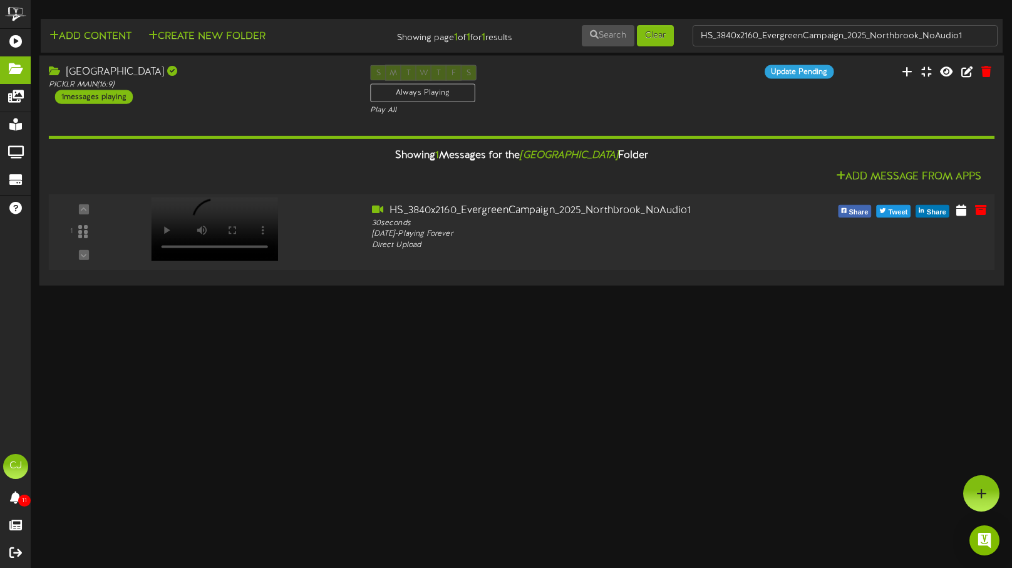
click at [205, 226] on div at bounding box center [213, 215] width 146 height 63
click at [963, 209] on icon at bounding box center [961, 209] width 12 height 14
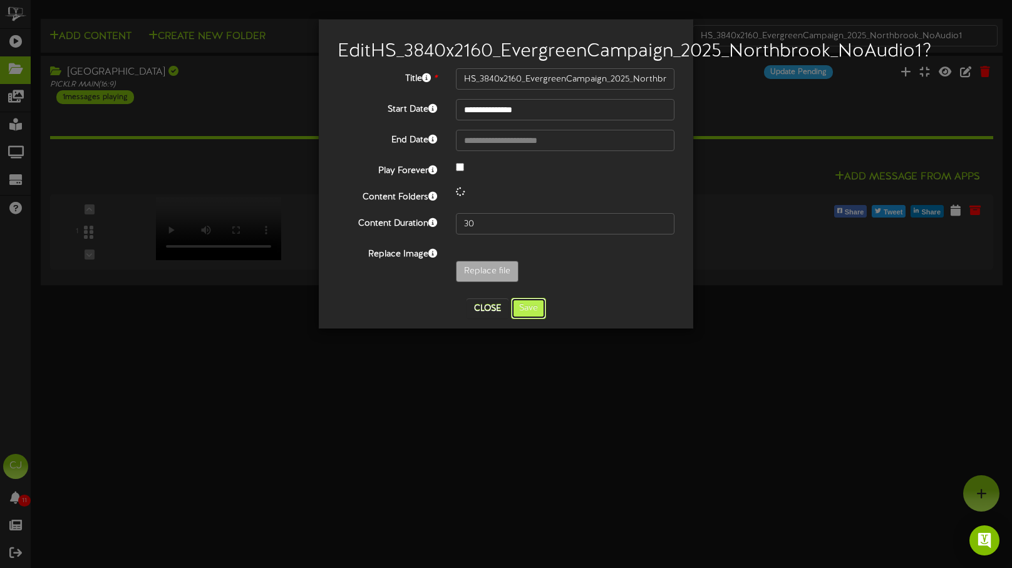
click at [527, 319] on button "Save" at bounding box center [528, 308] width 35 height 21
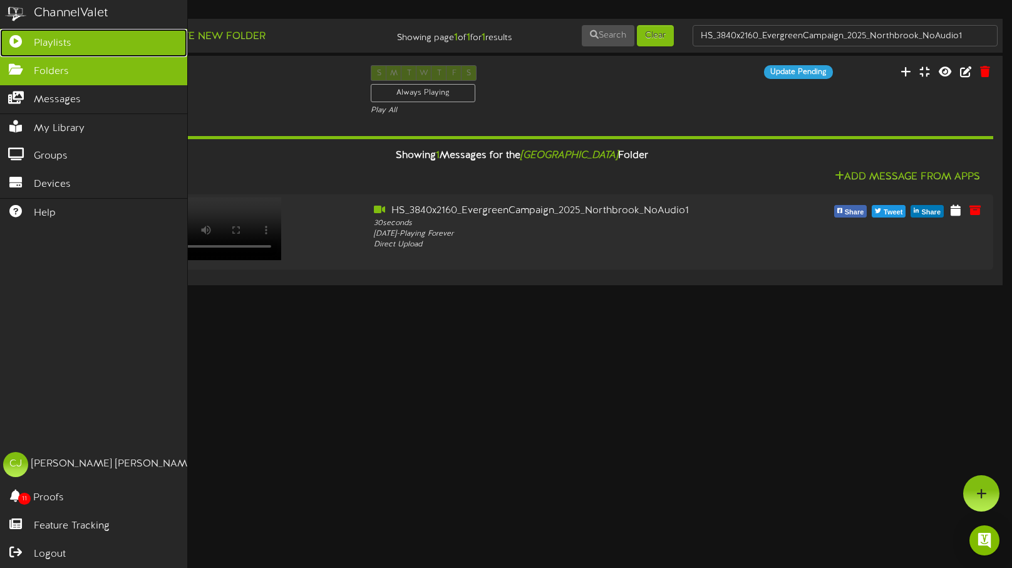
click at [23, 43] on icon at bounding box center [15, 39] width 31 height 9
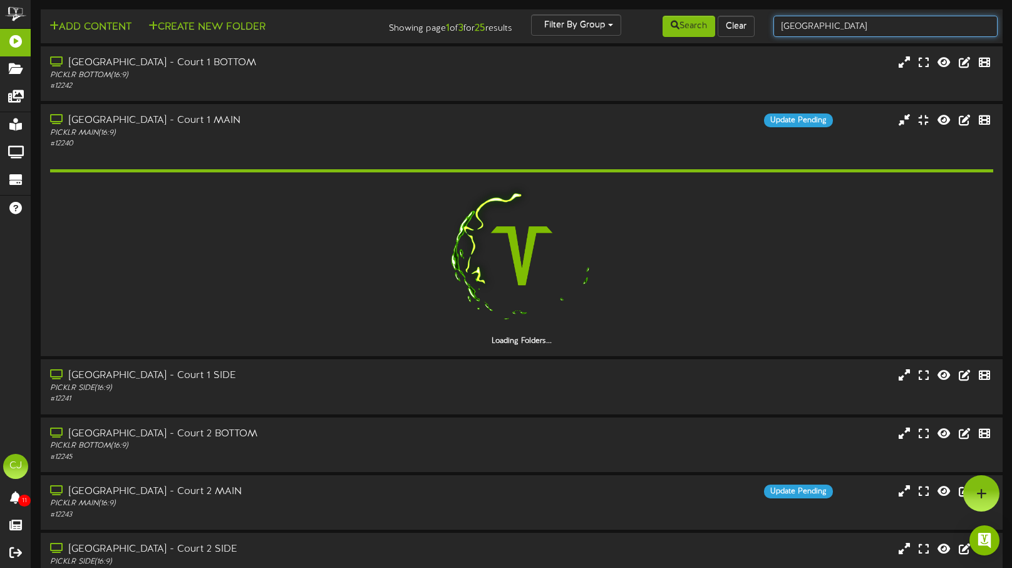
drag, startPoint x: 814, startPoint y: 25, endPoint x: 823, endPoint y: 25, distance: 8.8
click at [813, 25] on input "[GEOGRAPHIC_DATA]" at bounding box center [886, 26] width 224 height 21
drag, startPoint x: 817, startPoint y: 26, endPoint x: 762, endPoint y: 25, distance: 55.1
click at [762, 25] on div "Add Content Create New Folder Showing page 1 of 3 for 25 results Filter By Grou…" at bounding box center [521, 26] width 971 height 24
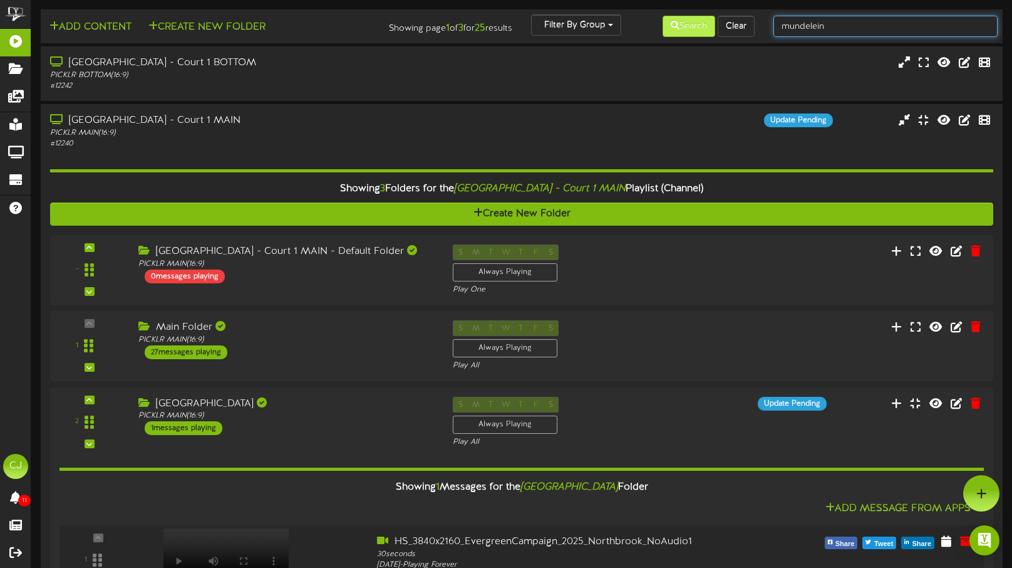
type input "mundelein"
click at [678, 31] on button "Search" at bounding box center [689, 26] width 53 height 21
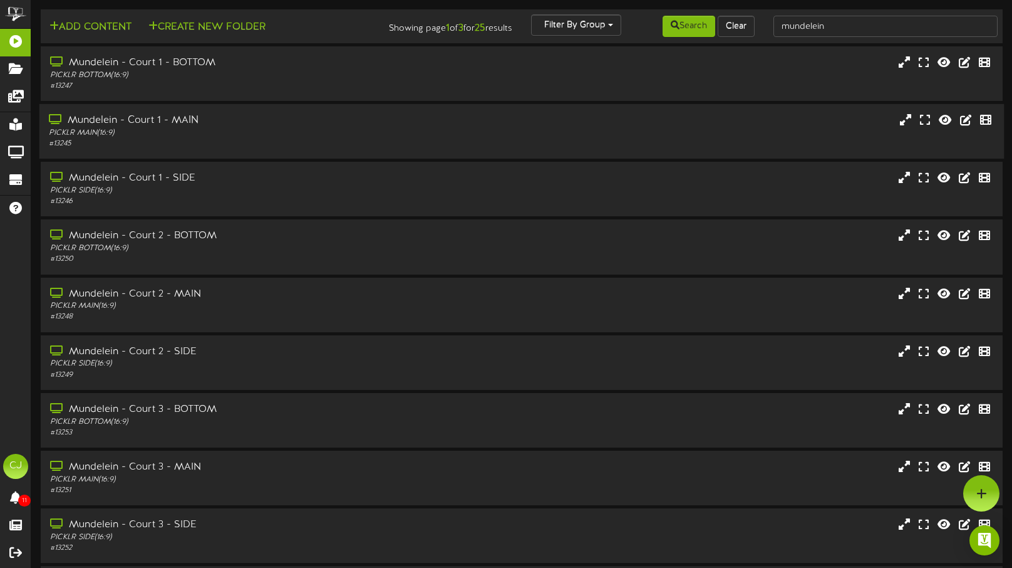
click at [328, 144] on div "# 13245" at bounding box center [240, 143] width 383 height 11
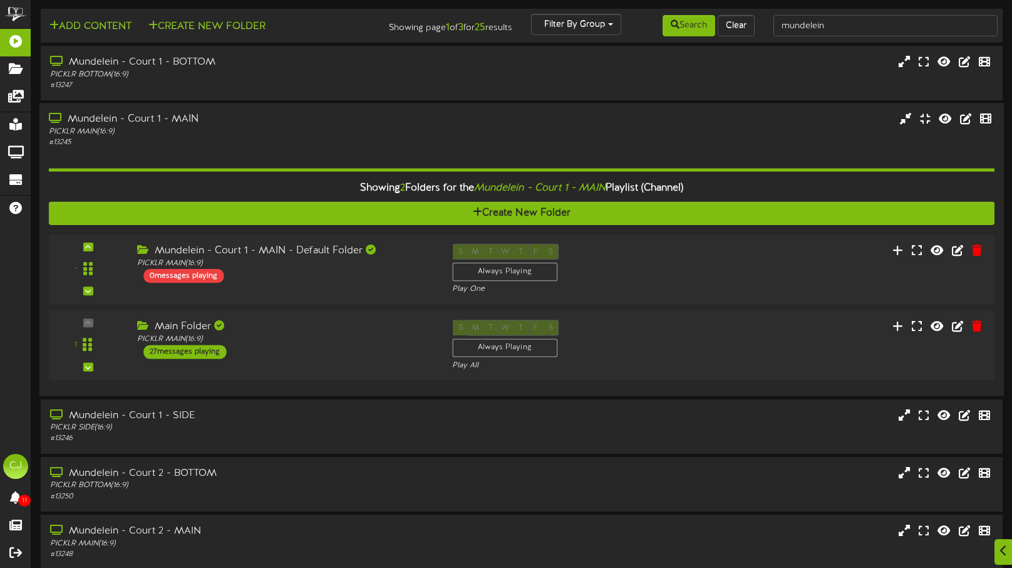
scroll to position [2, 0]
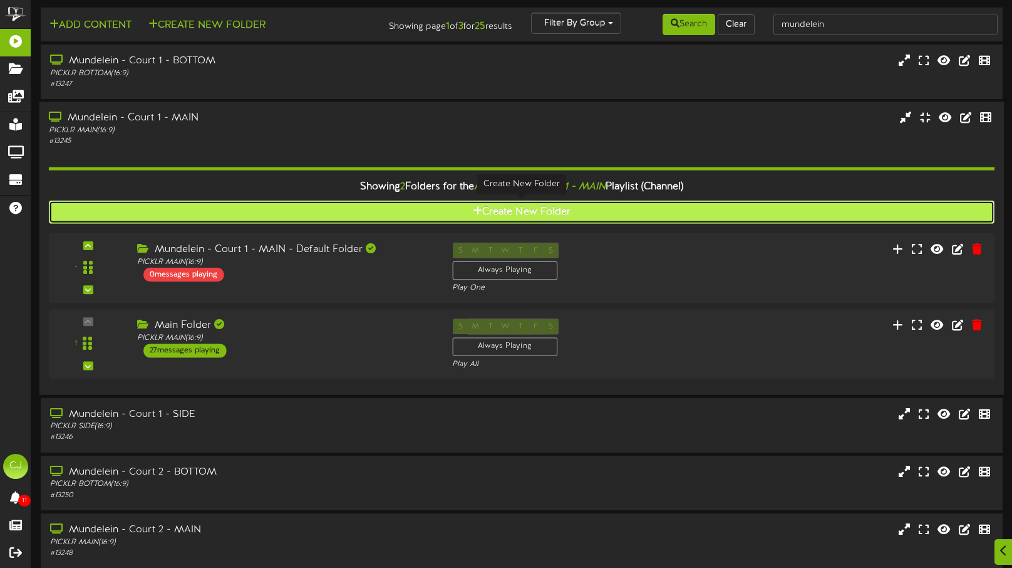
click at [478, 209] on icon at bounding box center [477, 210] width 9 height 10
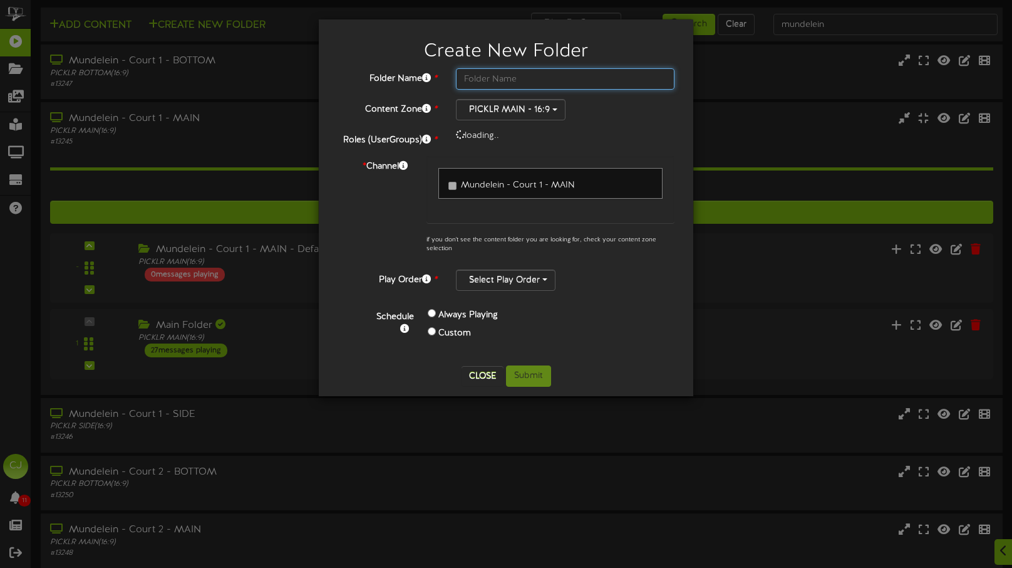
click at [519, 81] on input "text" at bounding box center [565, 78] width 219 height 21
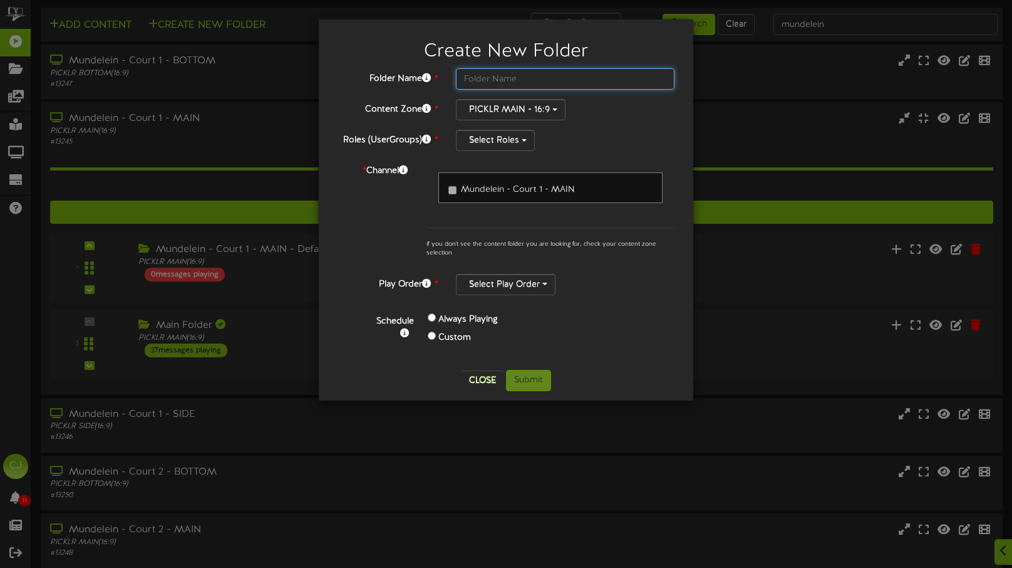
type input "m"
type input "Mundelein MAIN"
click at [496, 146] on button "Select Roles" at bounding box center [495, 140] width 79 height 21
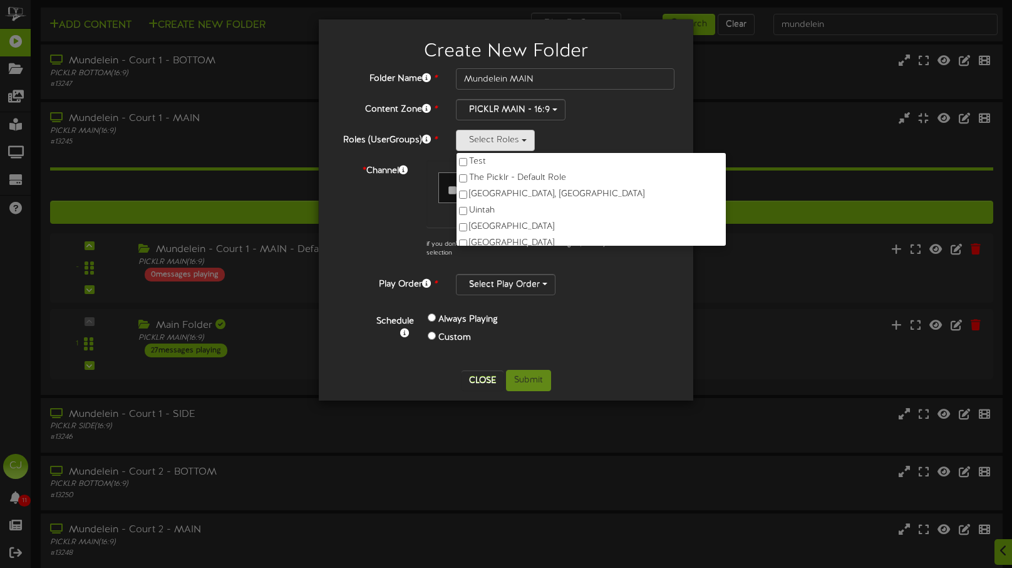
scroll to position [745, 0]
click at [655, 224] on div "Mundelein - Court 1 - MAIN" at bounding box center [551, 193] width 248 height 67
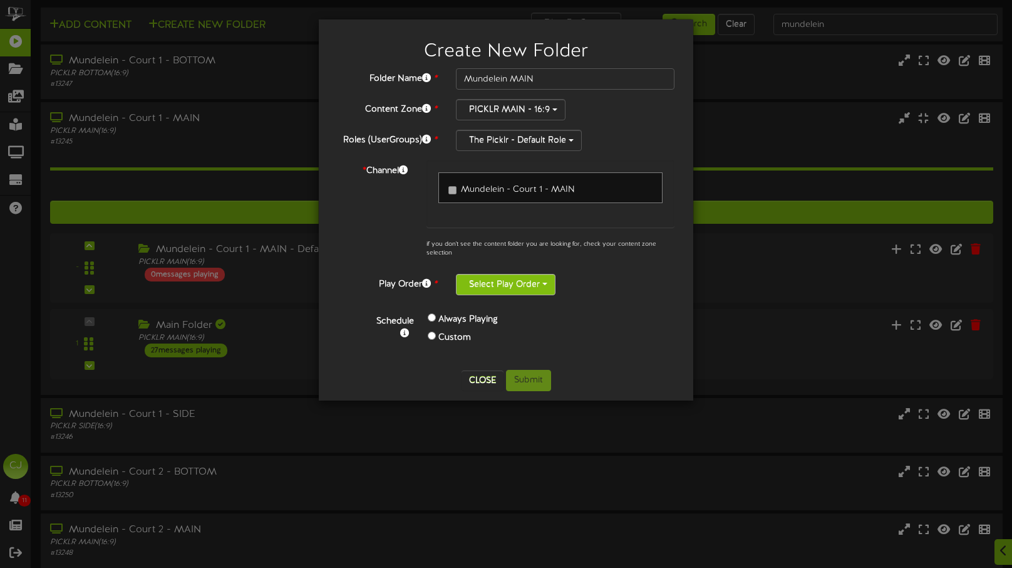
click at [489, 286] on button "Select Play Order" at bounding box center [506, 284] width 100 height 21
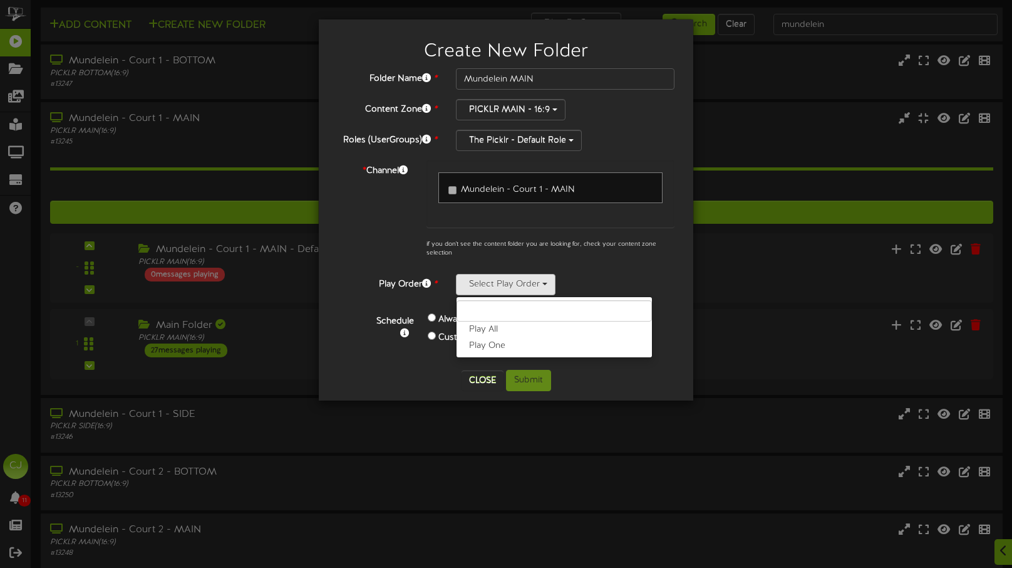
drag, startPoint x: 504, startPoint y: 335, endPoint x: 497, endPoint y: 332, distance: 7.3
click at [504, 335] on label "Play All" at bounding box center [554, 329] width 195 height 16
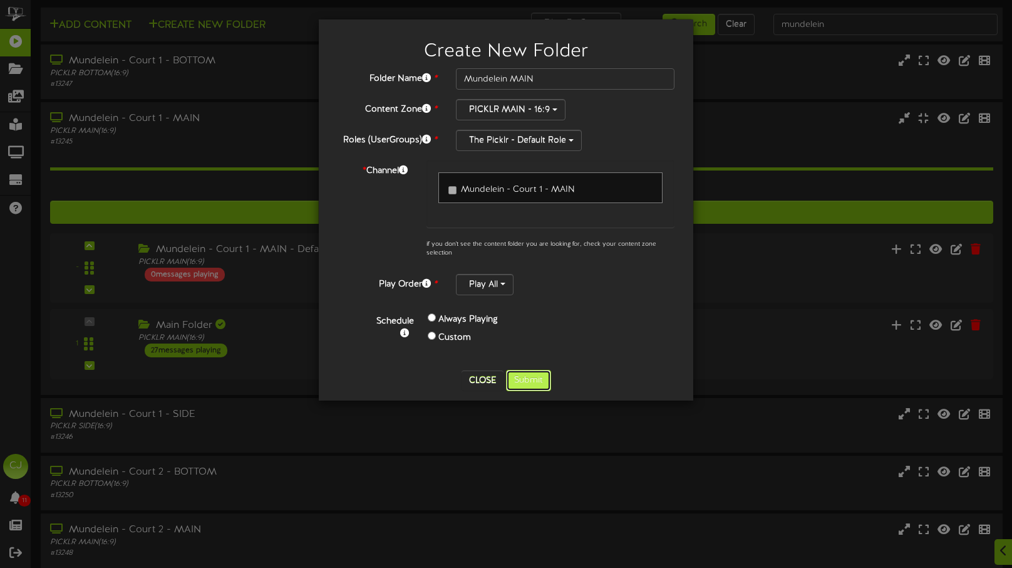
click at [546, 373] on button "Submit" at bounding box center [528, 380] width 45 height 21
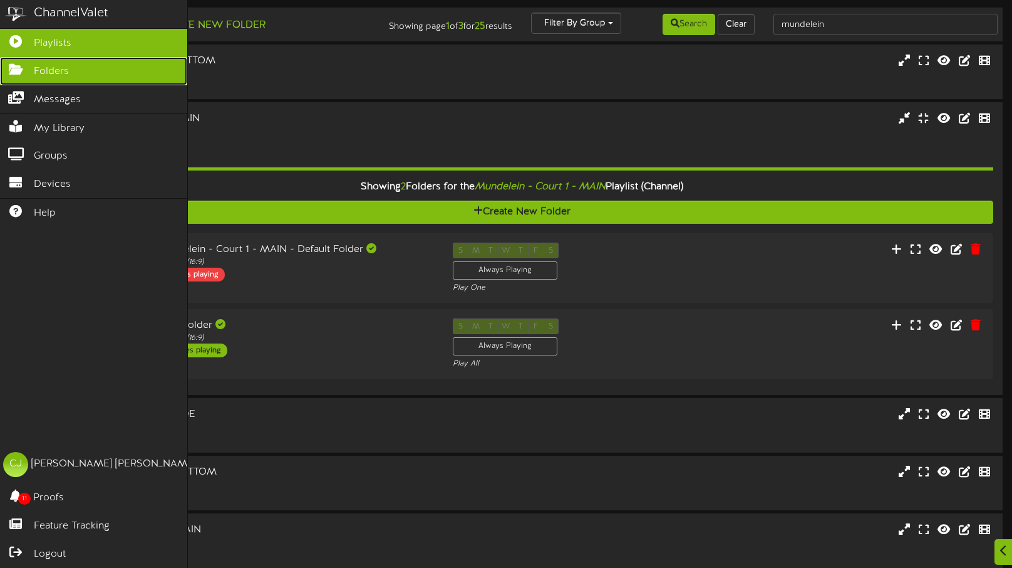
click at [40, 69] on span "Folders" at bounding box center [51, 72] width 35 height 14
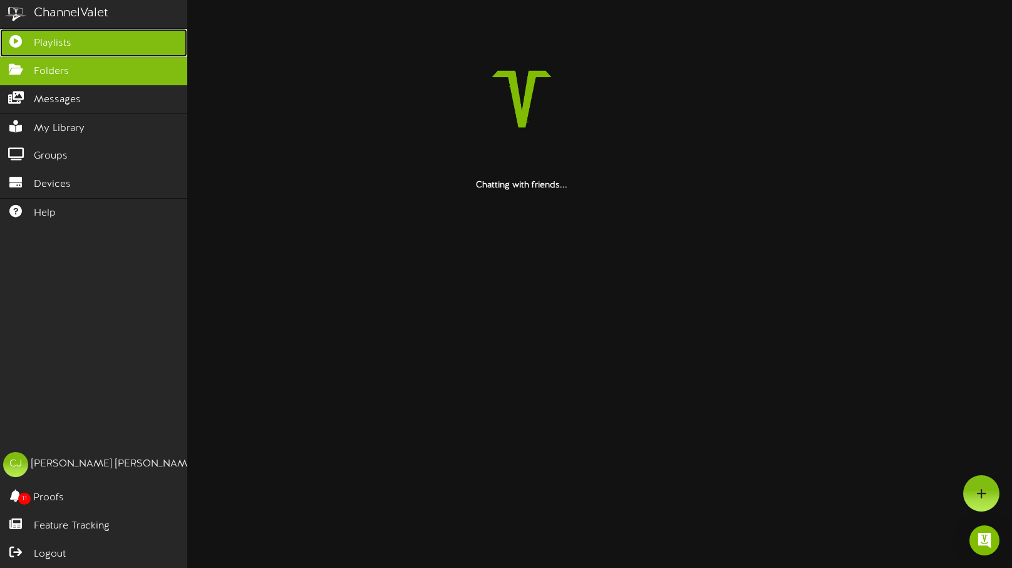
click at [66, 44] on span "Playlists" at bounding box center [53, 43] width 38 height 14
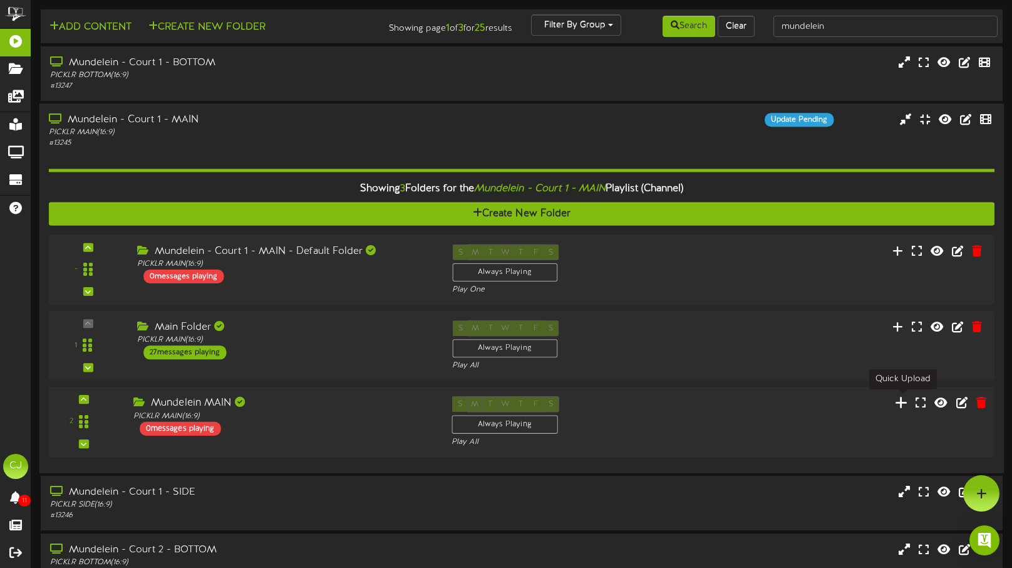
click at [902, 402] on icon at bounding box center [901, 402] width 13 height 14
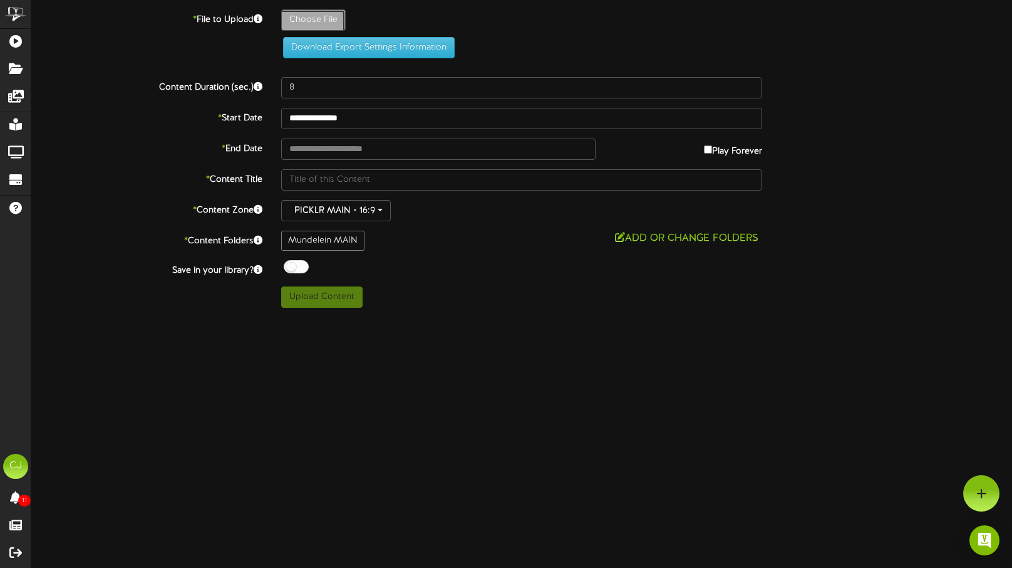
type input "**********"
type input "HS_3840x2160_EvergreenCampaign_2025_Northbrook_NoAudio1"
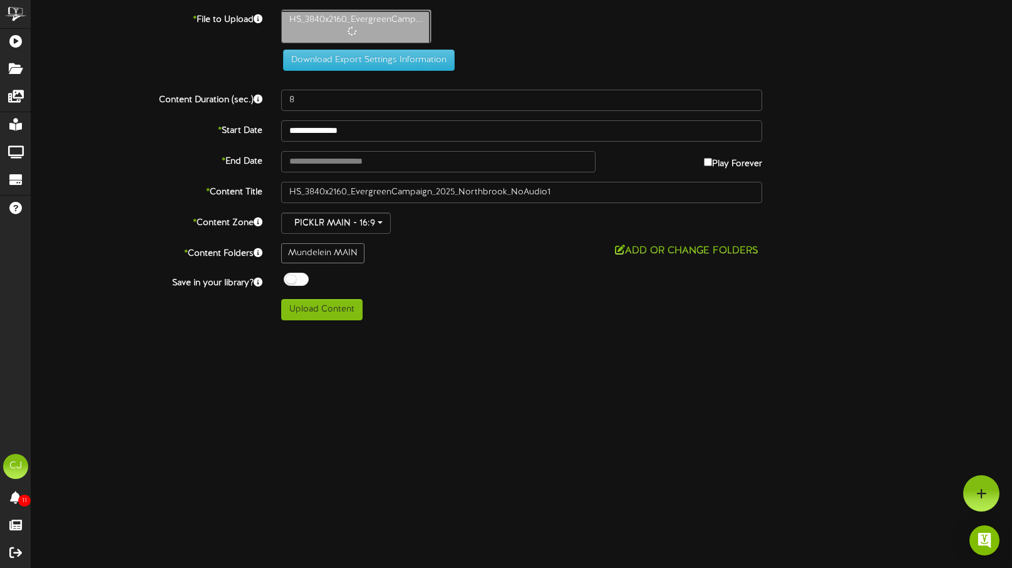
type input "30"
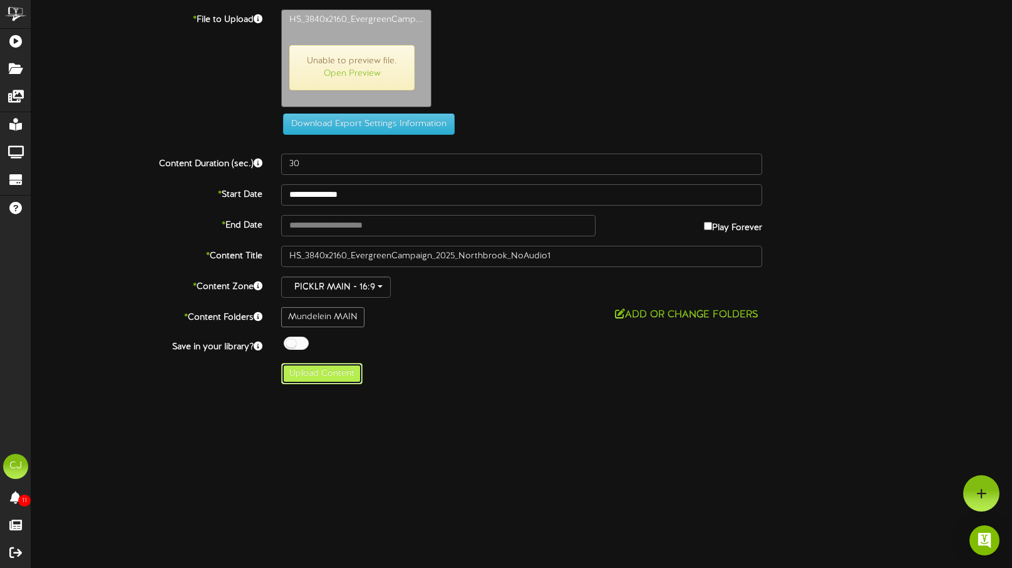
click at [321, 376] on button "Upload Content" at bounding box center [321, 373] width 81 height 21
type input "**********"
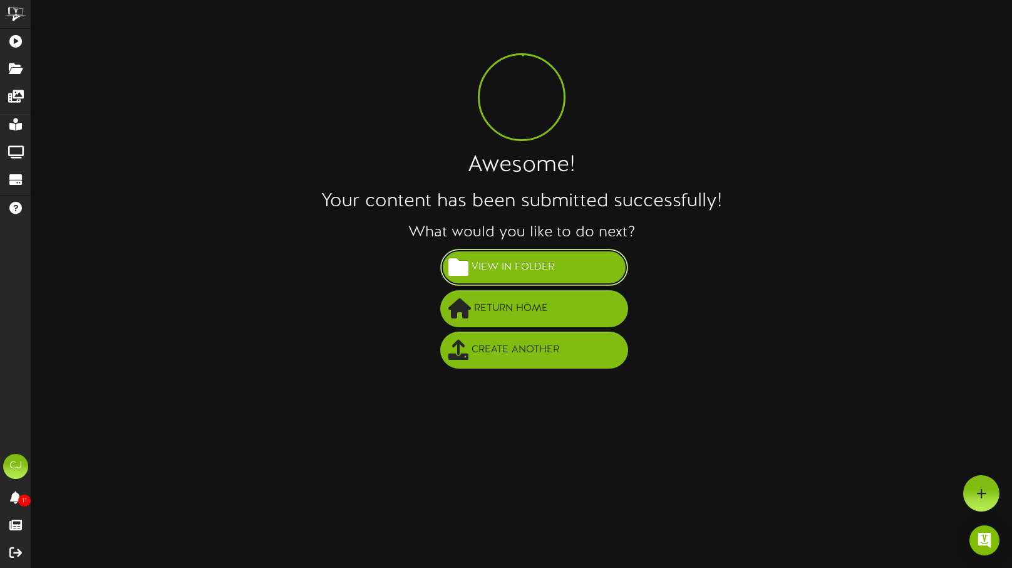
click at [492, 260] on span "View in Folder" at bounding box center [513, 267] width 89 height 21
